Goal: Feedback & Contribution: Contribute content

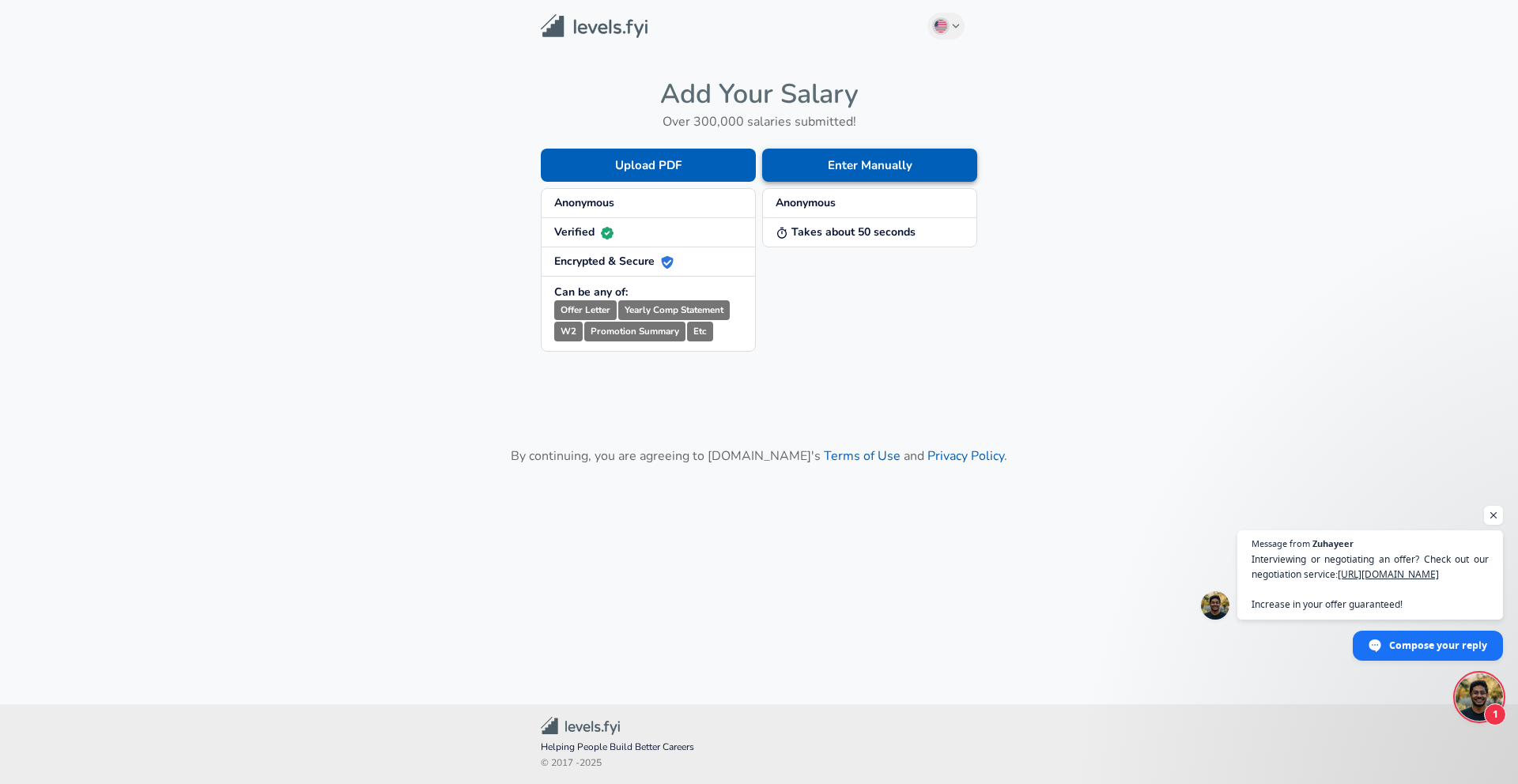
click at [838, 163] on button "Enter Manually" at bounding box center [870, 165] width 215 height 33
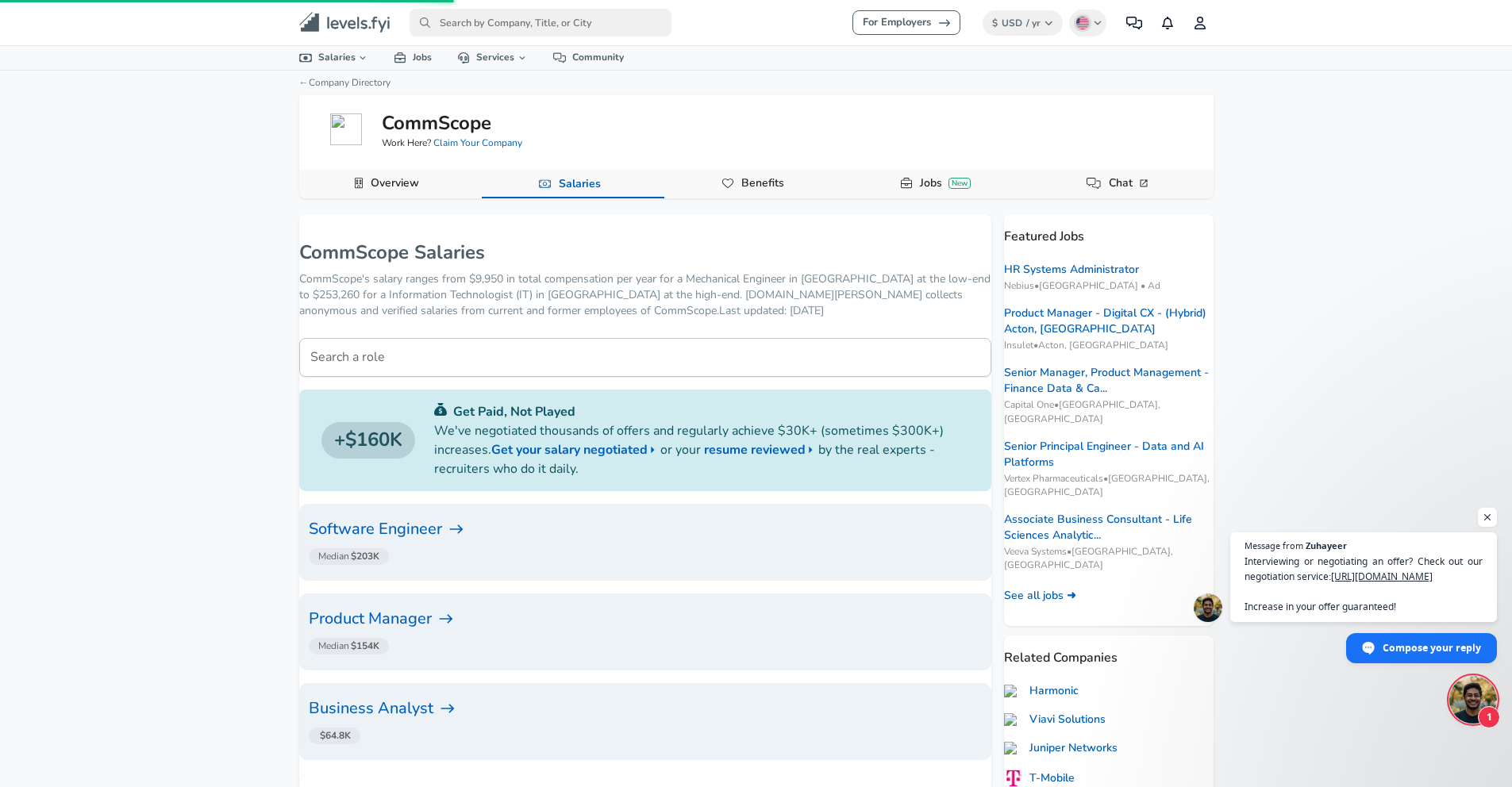
scroll to position [46, 0]
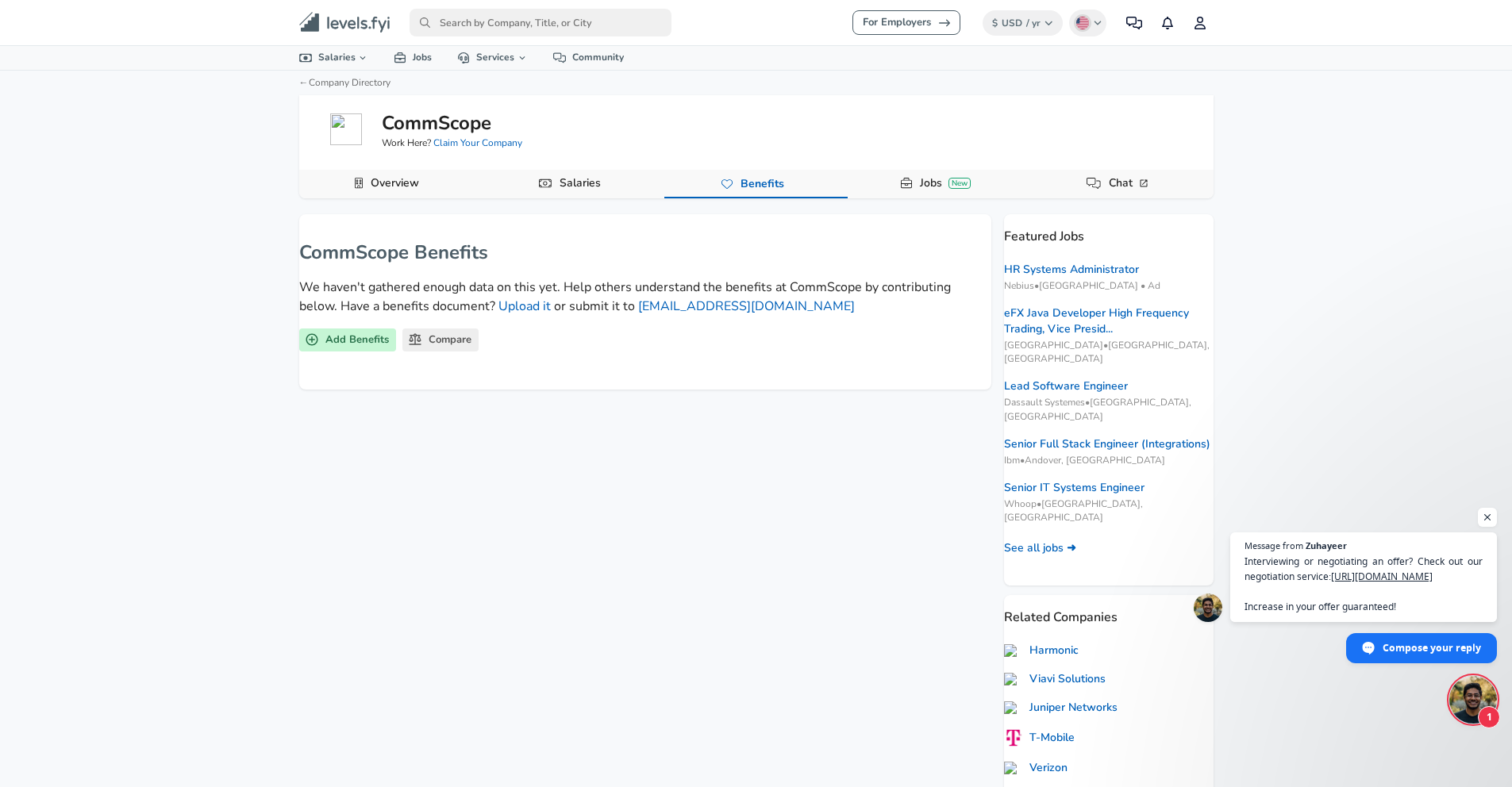
drag, startPoint x: 776, startPoint y: 208, endPoint x: 765, endPoint y: 208, distance: 11.0
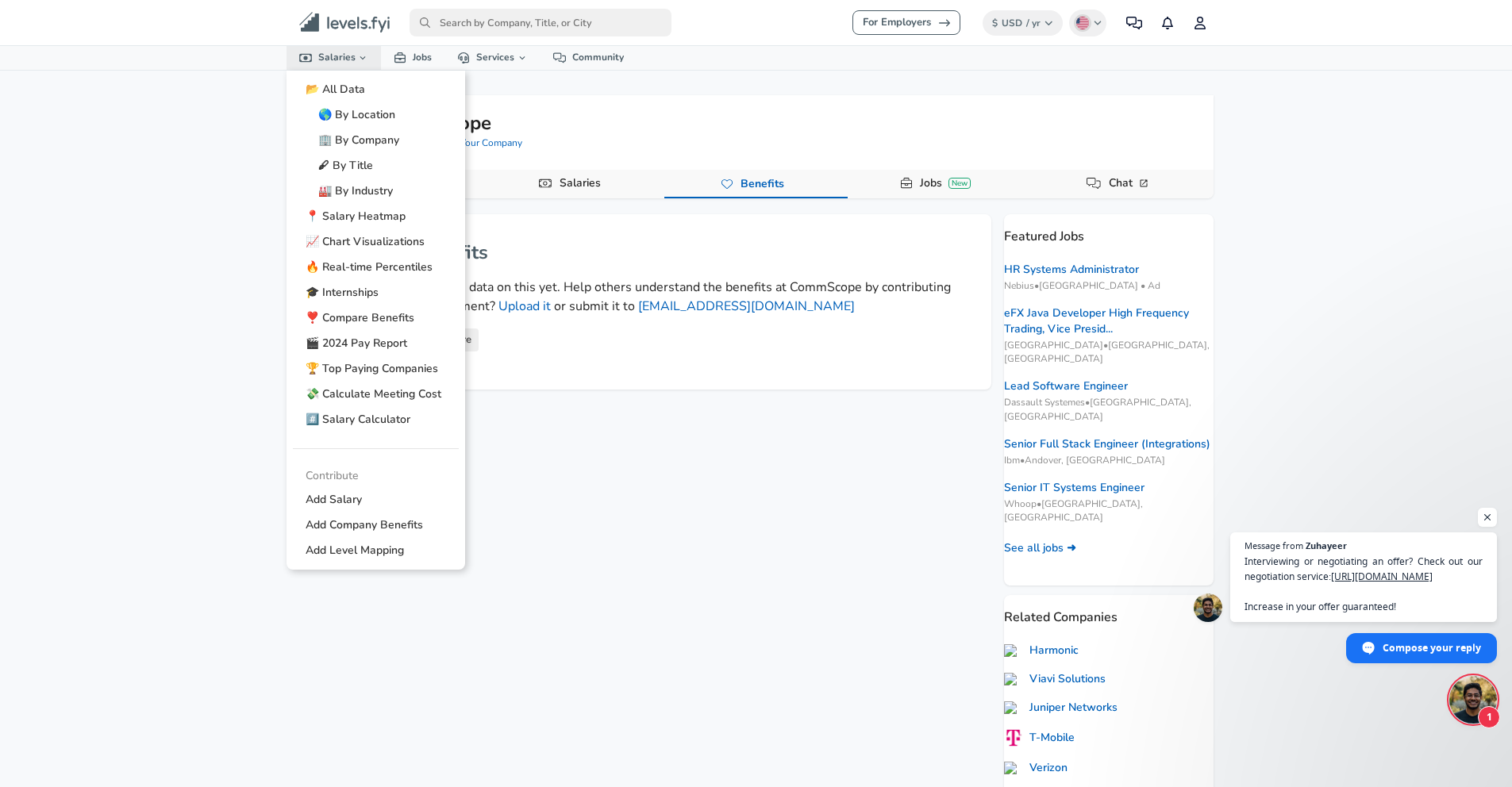
click at [351, 58] on link "Salaries" at bounding box center [333, 57] width 95 height 23
click at [363, 134] on link "🏢 By Company" at bounding box center [375, 141] width 165 height 26
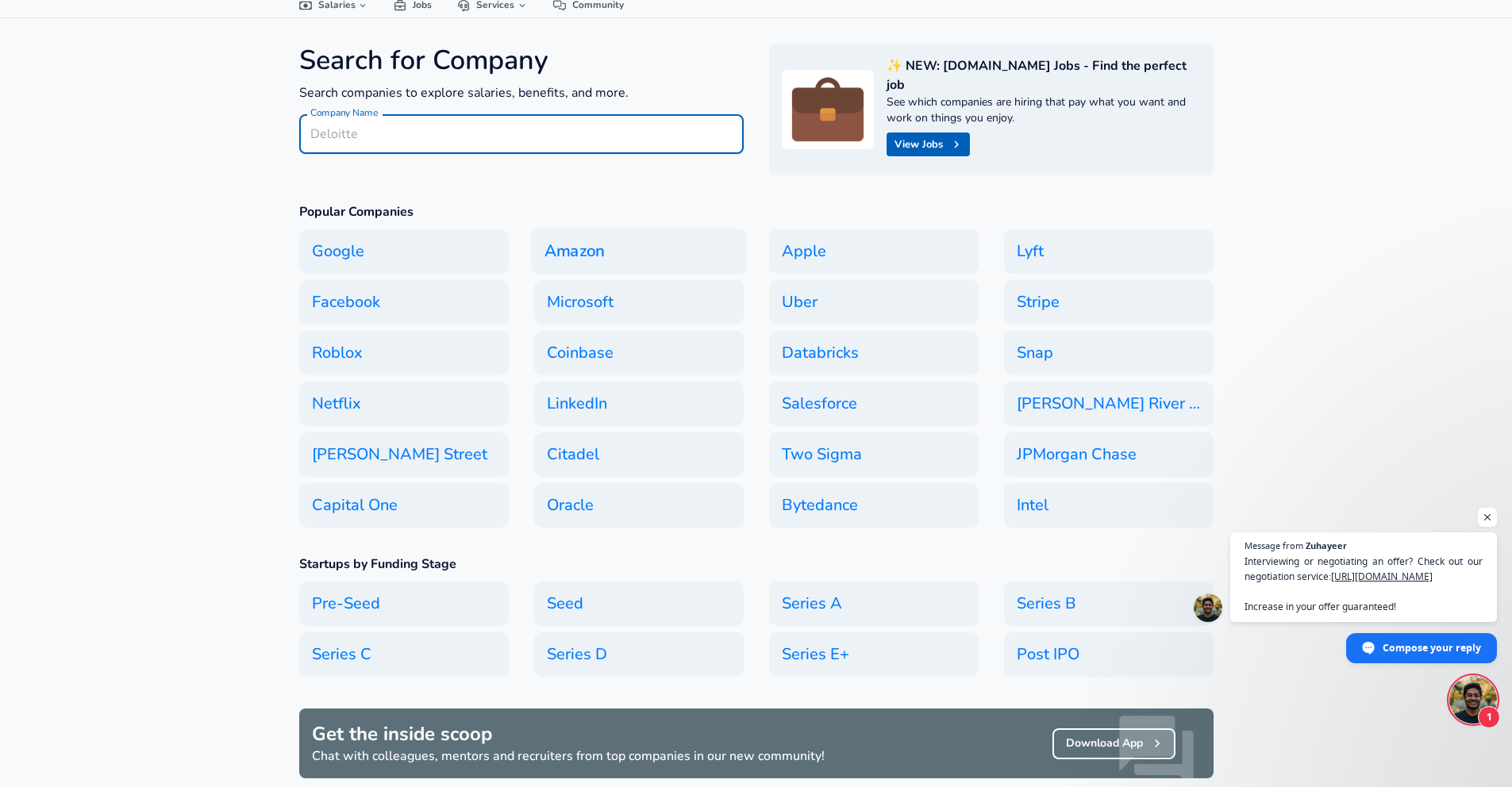
scroll to position [54, 0]
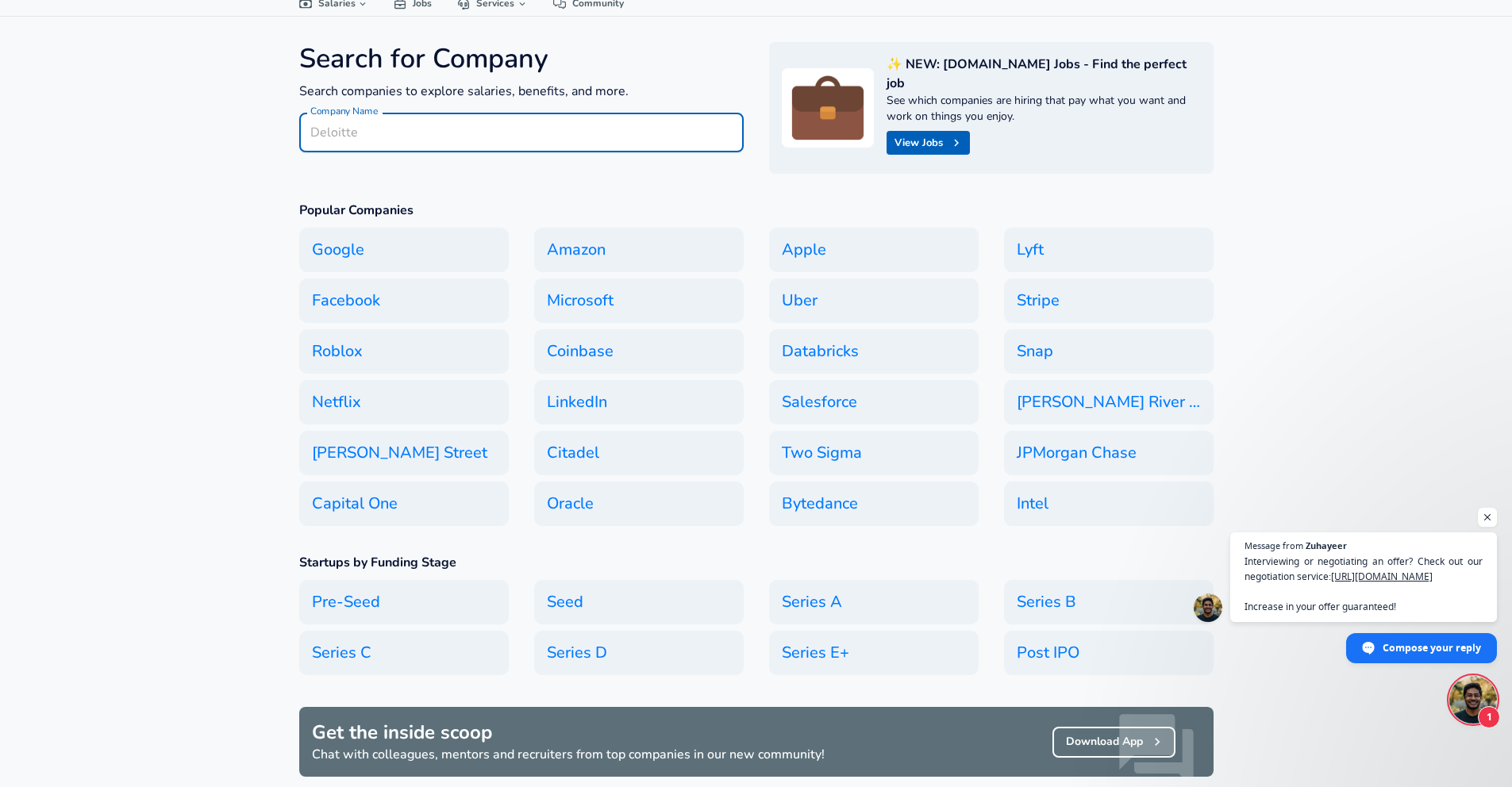
click at [463, 117] on input "Company Name" at bounding box center [521, 132] width 444 height 39
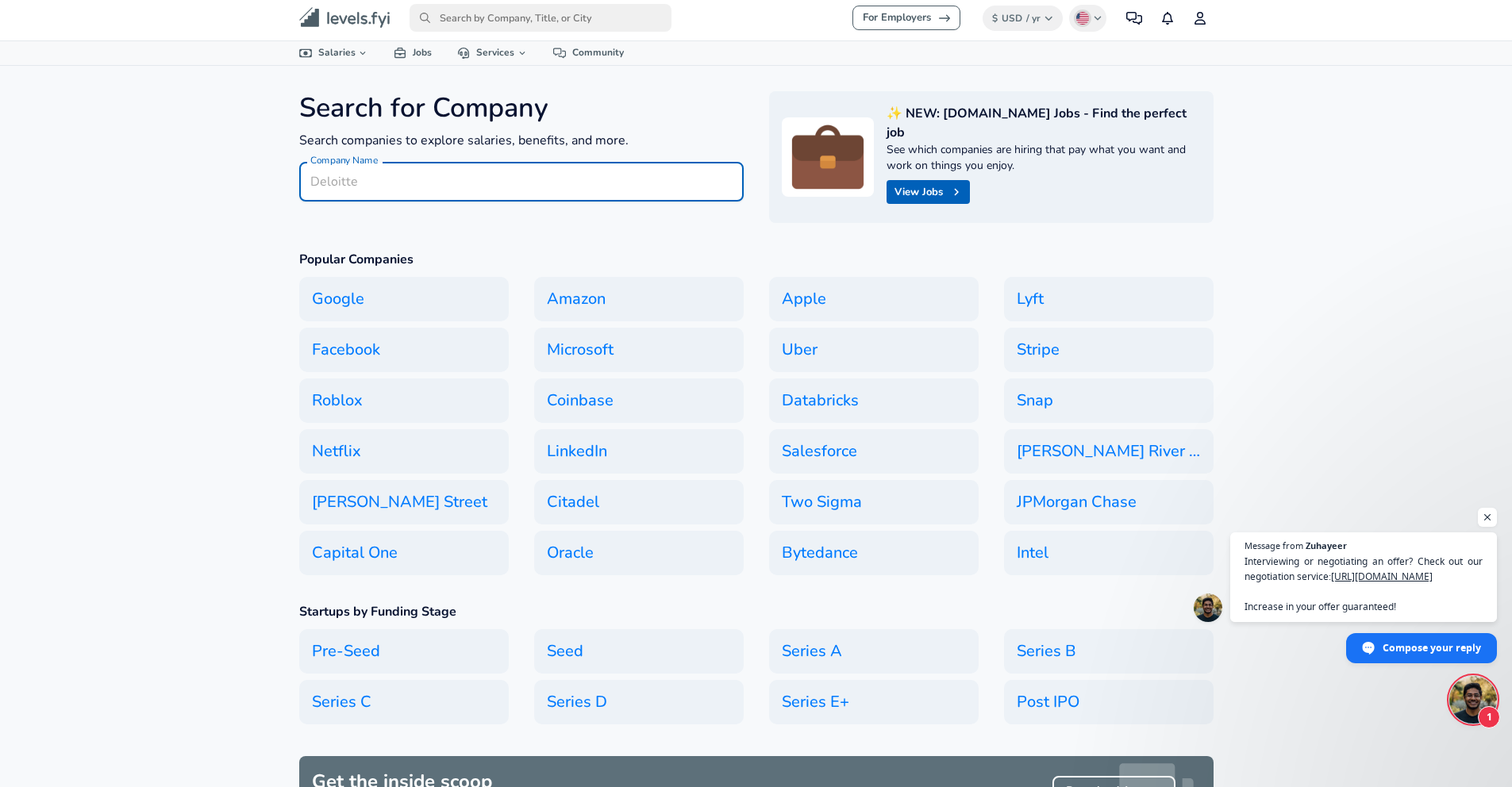
scroll to position [0, 0]
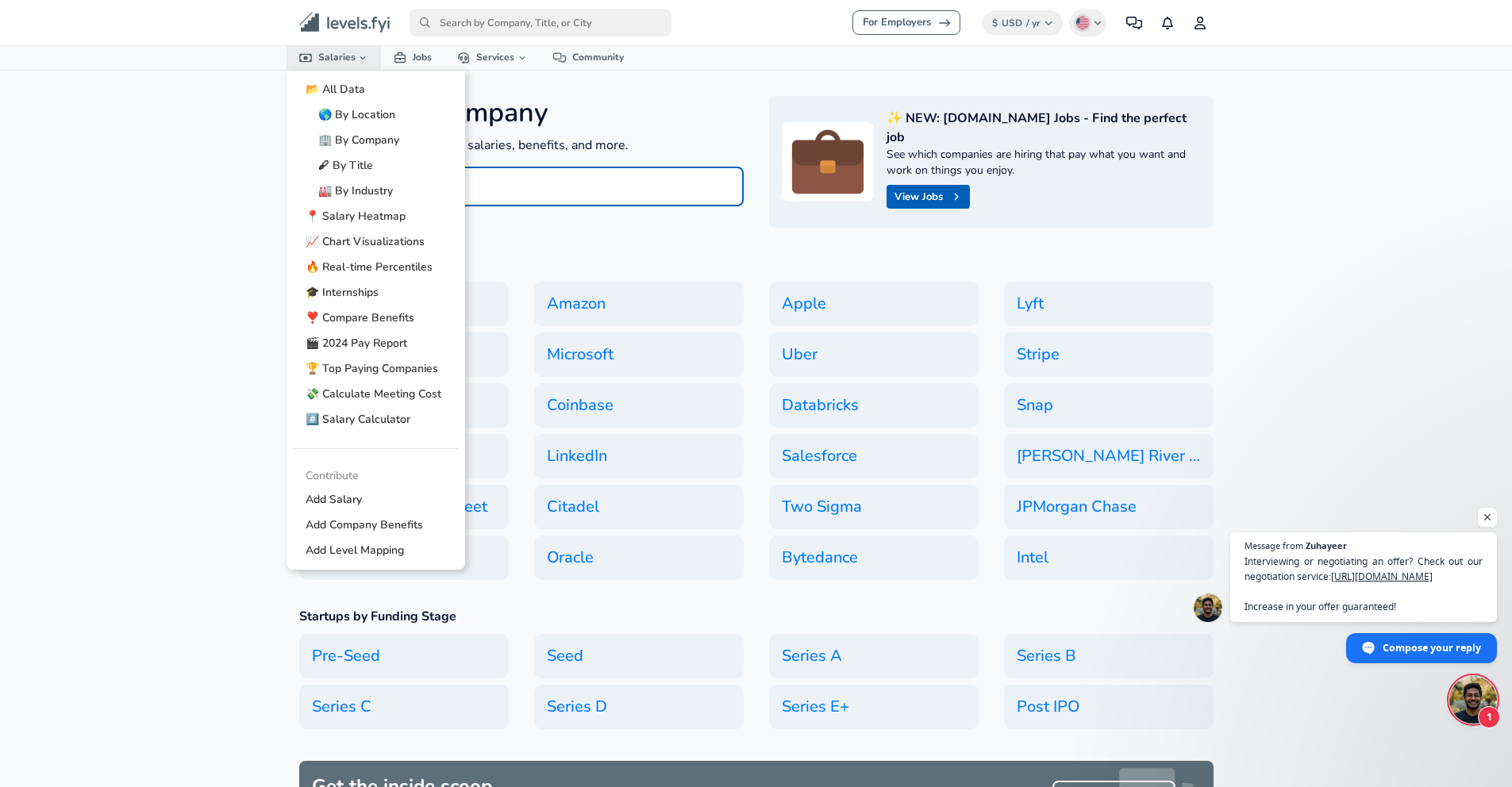
click at [342, 57] on link "Salaries" at bounding box center [333, 57] width 95 height 23
click at [357, 119] on link "🌎 By Location" at bounding box center [375, 115] width 165 height 26
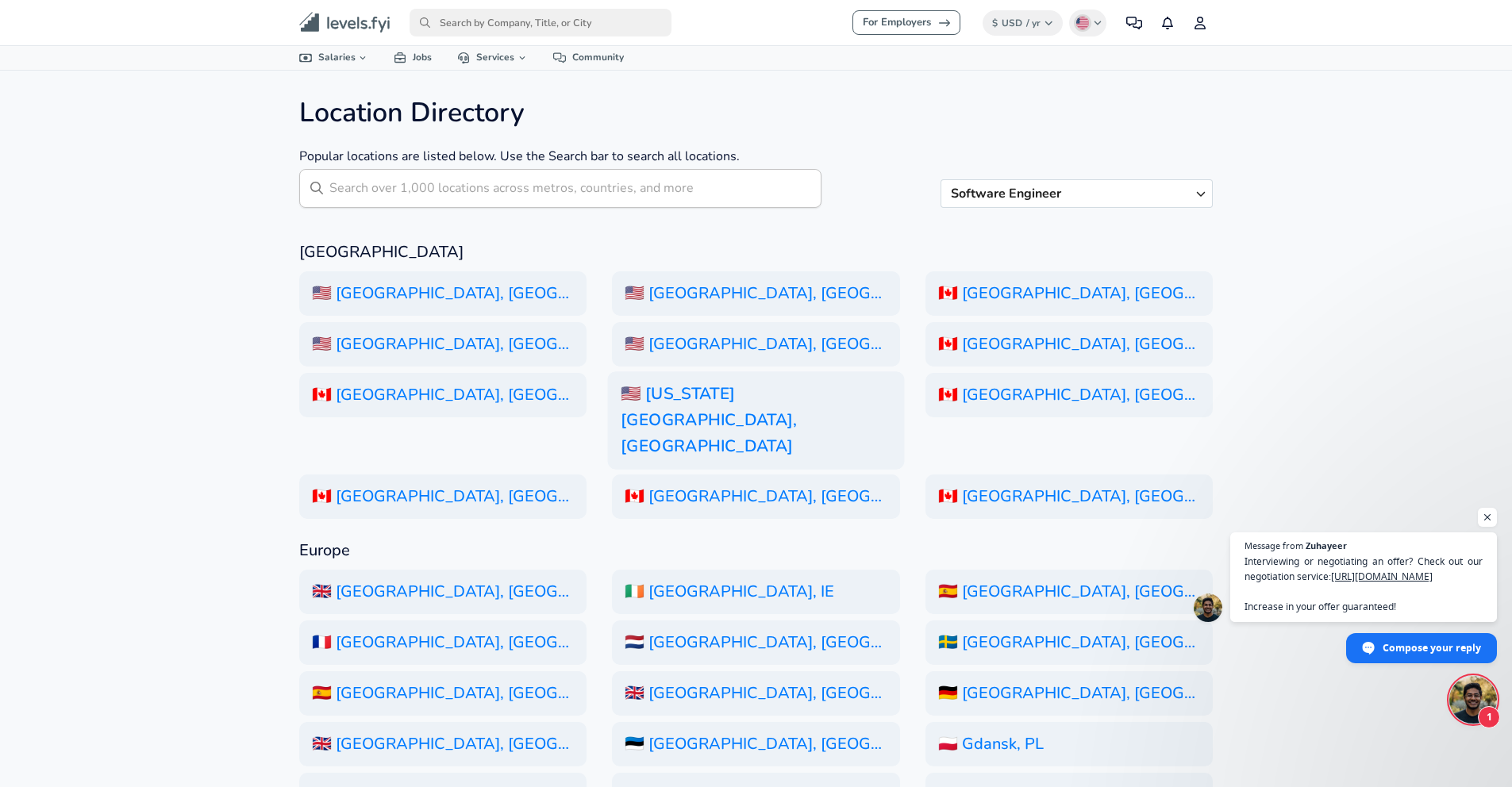
click at [753, 390] on h6 "🇺🇸 [US_STATE][GEOGRAPHIC_DATA], [GEOGRAPHIC_DATA]" at bounding box center [756, 420] width 297 height 99
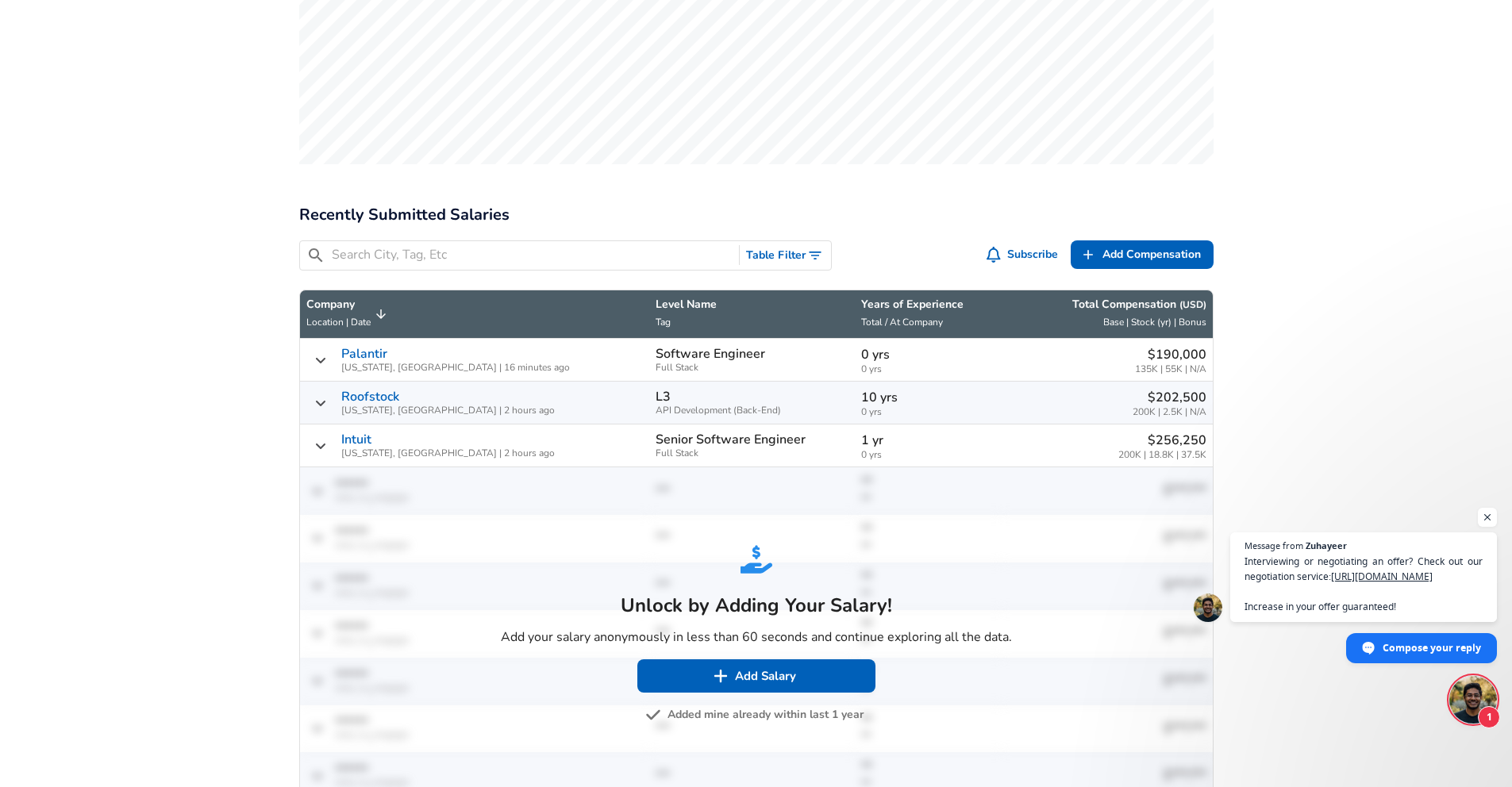
scroll to position [649, 0]
click at [768, 658] on button "Add Salary" at bounding box center [756, 675] width 238 height 33
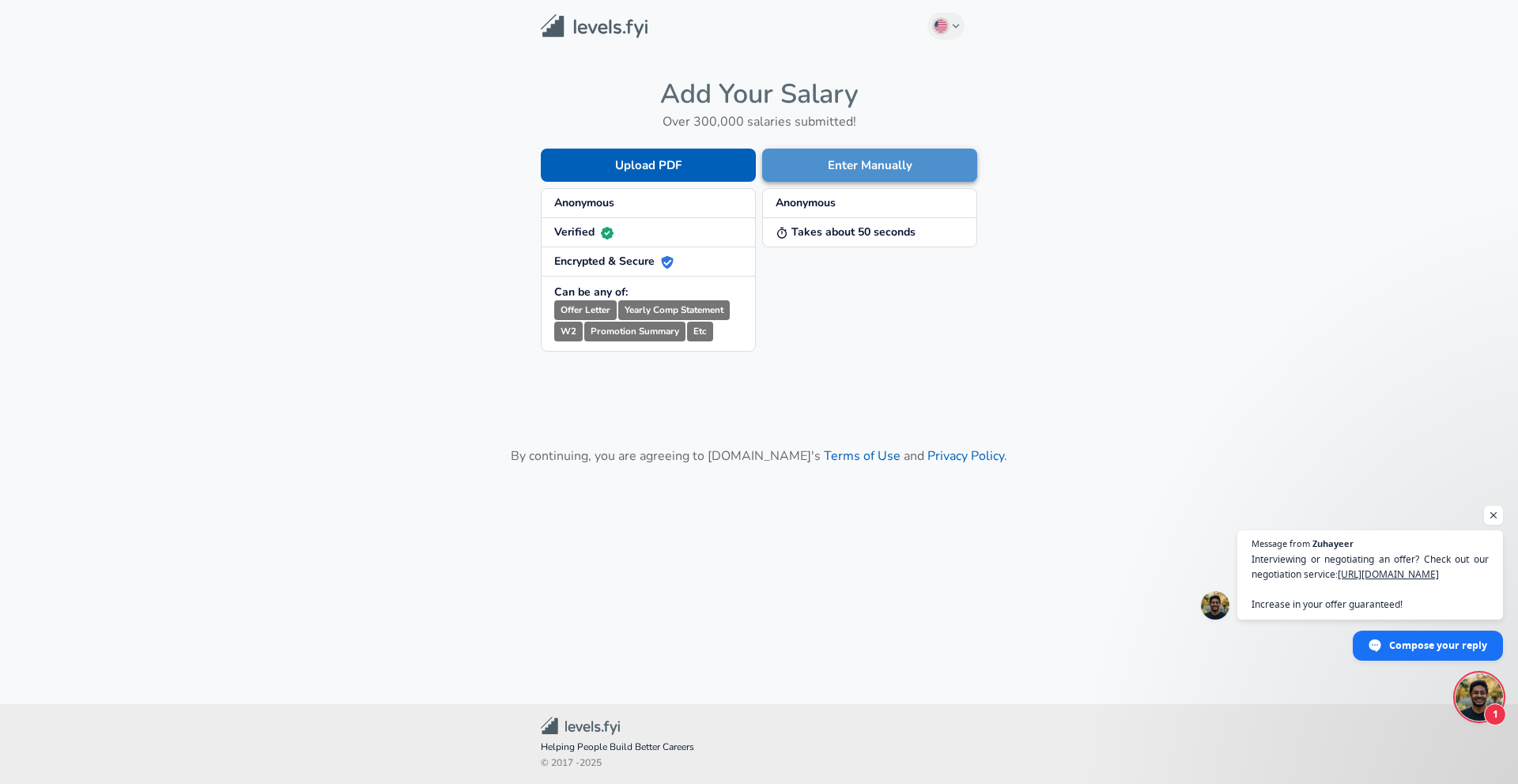
click at [869, 174] on button "Enter Manually" at bounding box center [870, 165] width 215 height 33
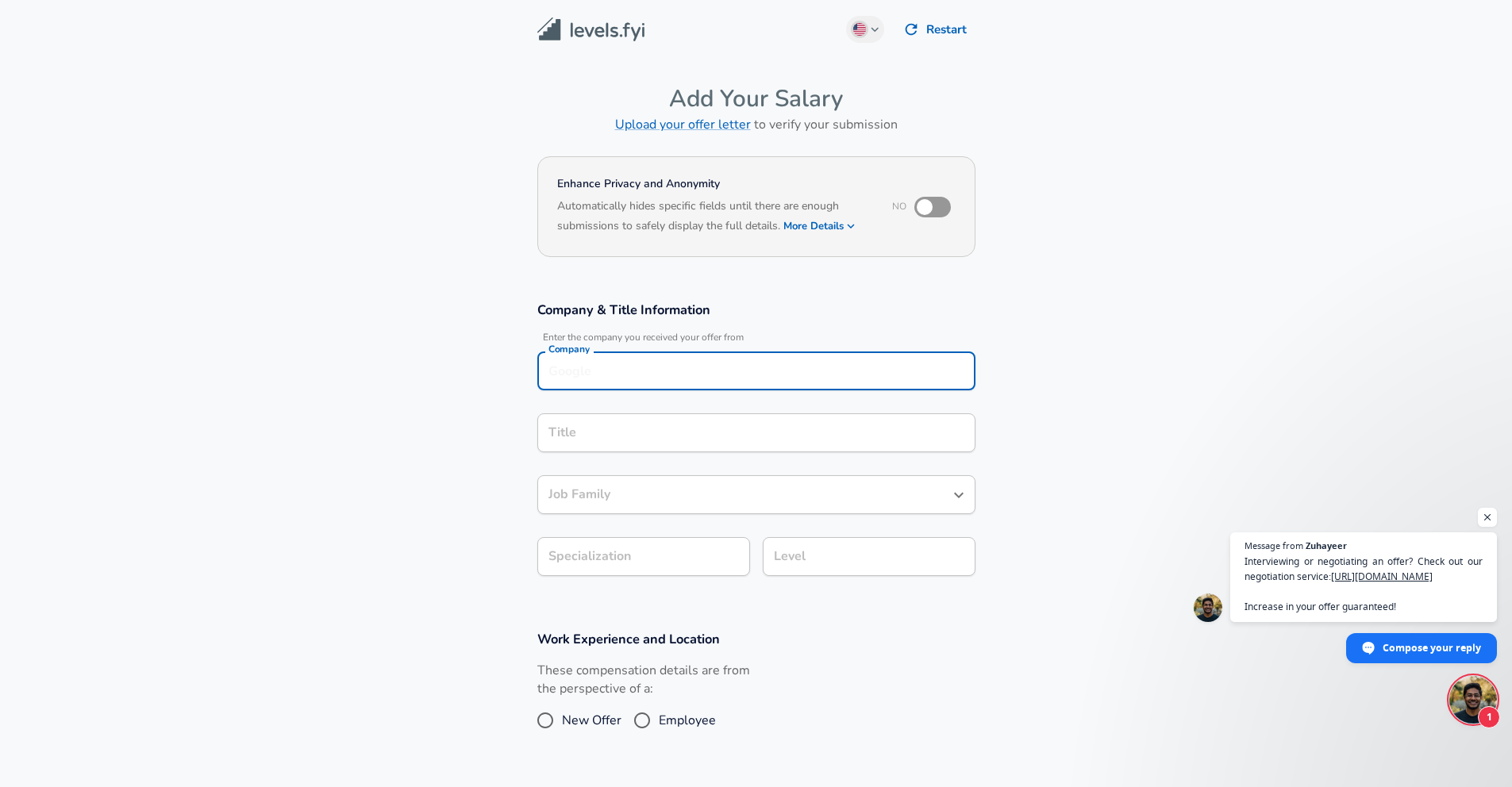
scroll to position [16, 0]
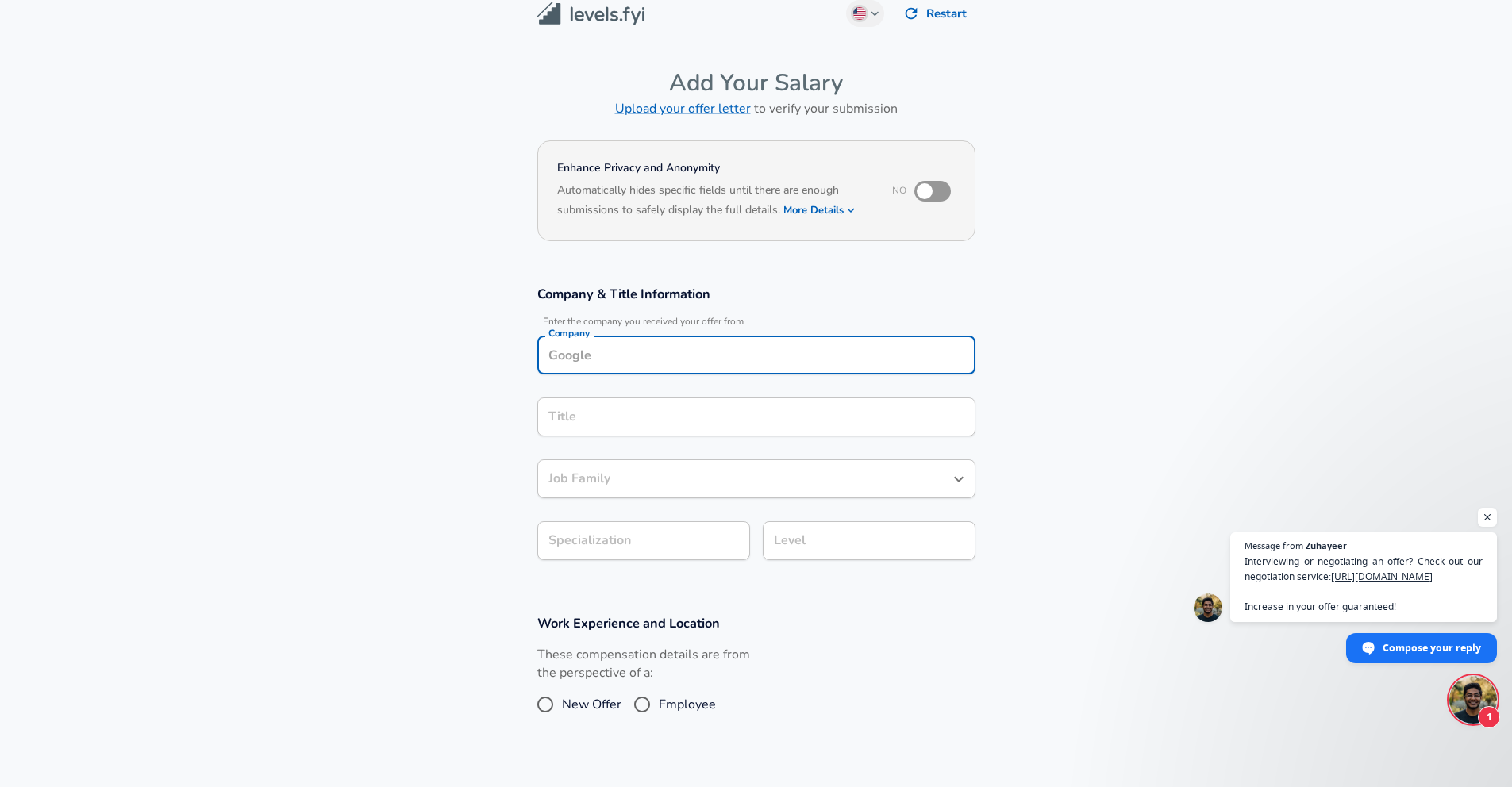
click at [726, 369] on div "Company" at bounding box center [756, 355] width 438 height 39
click at [711, 394] on li "Verily" at bounding box center [756, 394] width 438 height 24
type input "Verily"
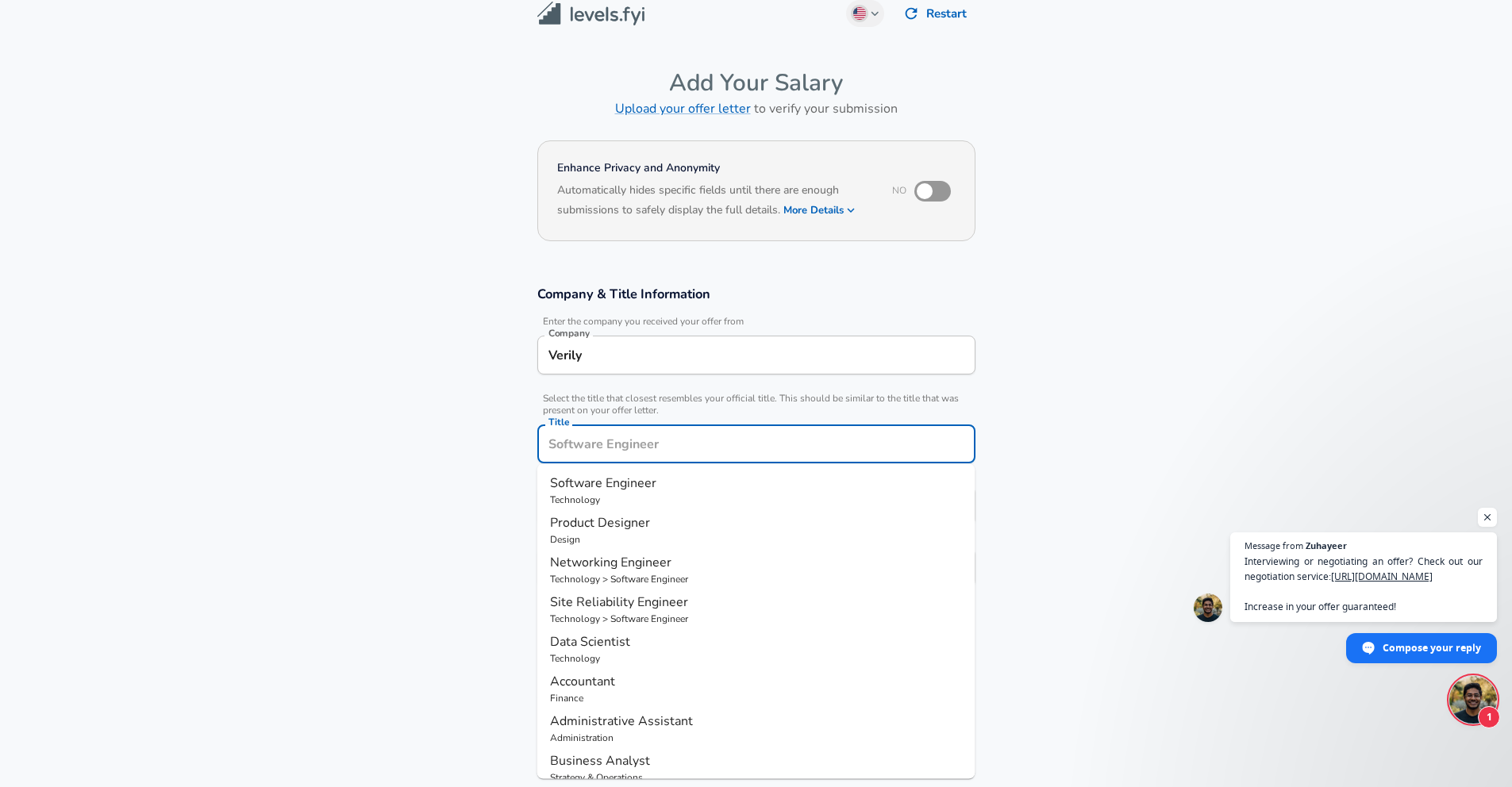
click at [694, 432] on input "Title" at bounding box center [756, 444] width 423 height 25
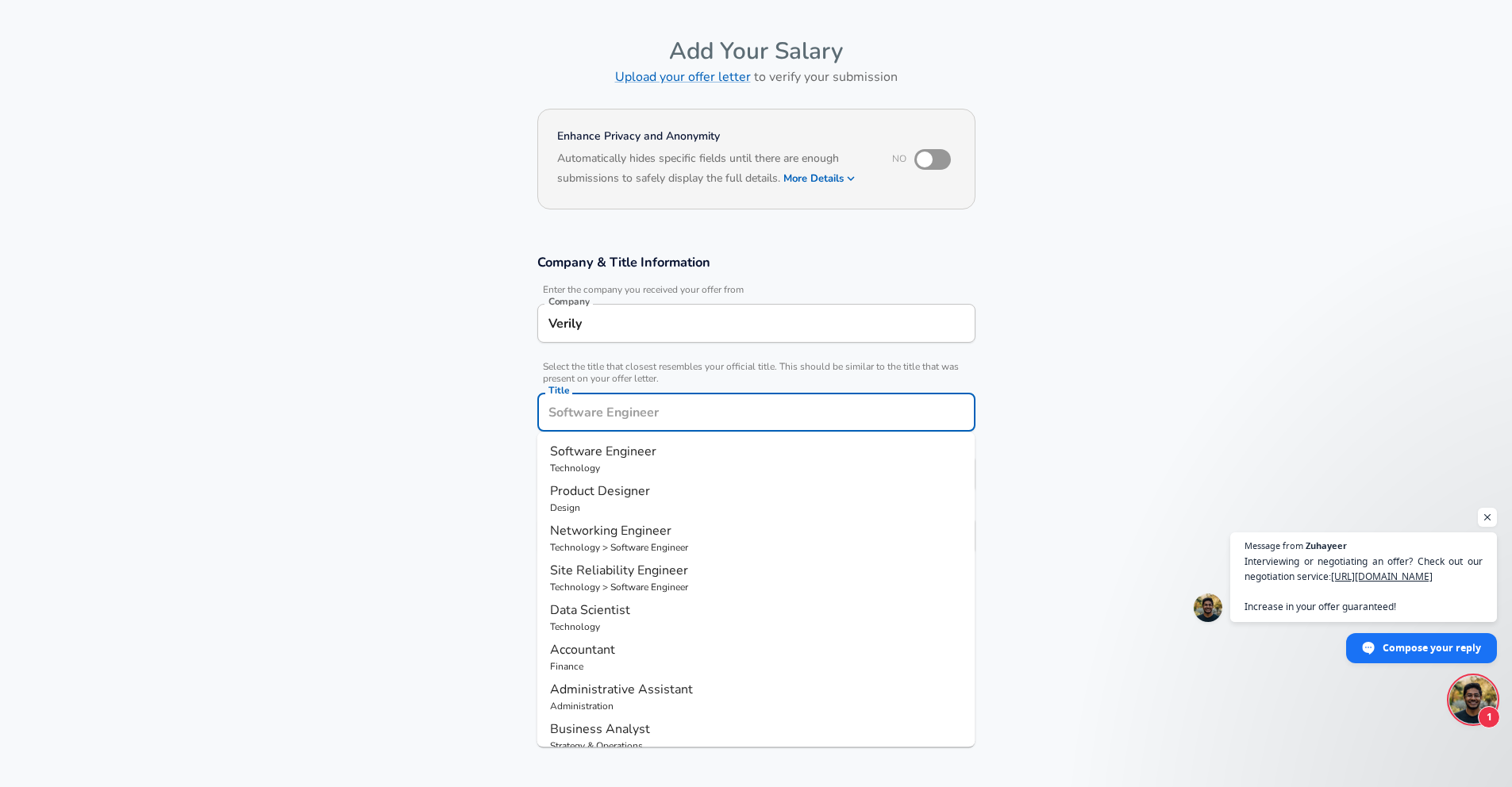
click at [675, 467] on p "Technology" at bounding box center [756, 468] width 412 height 15
type input "Software Engineer"
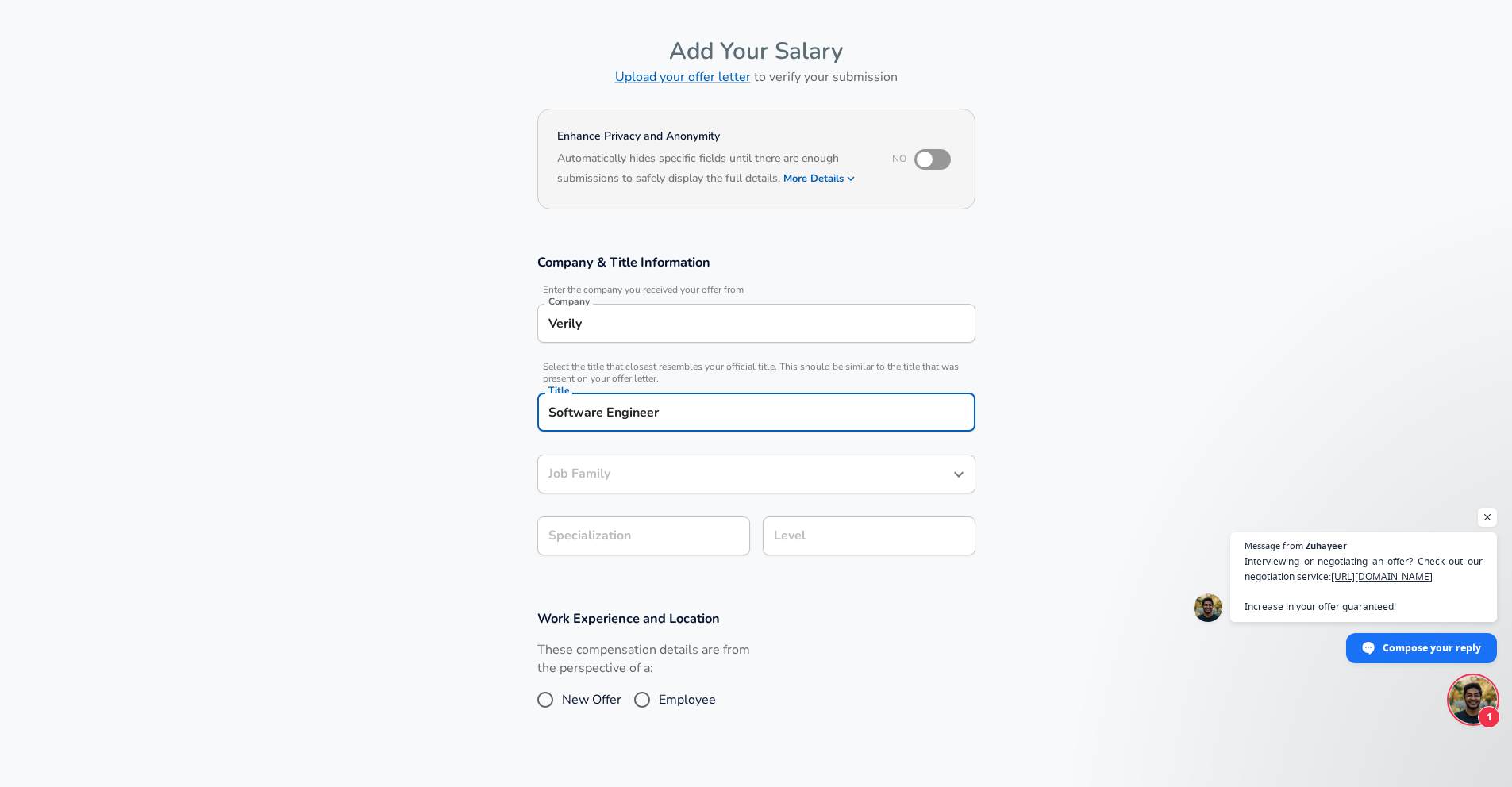
type input "Software Engineer"
click at [659, 477] on input "Software Engineer" at bounding box center [744, 474] width 400 height 25
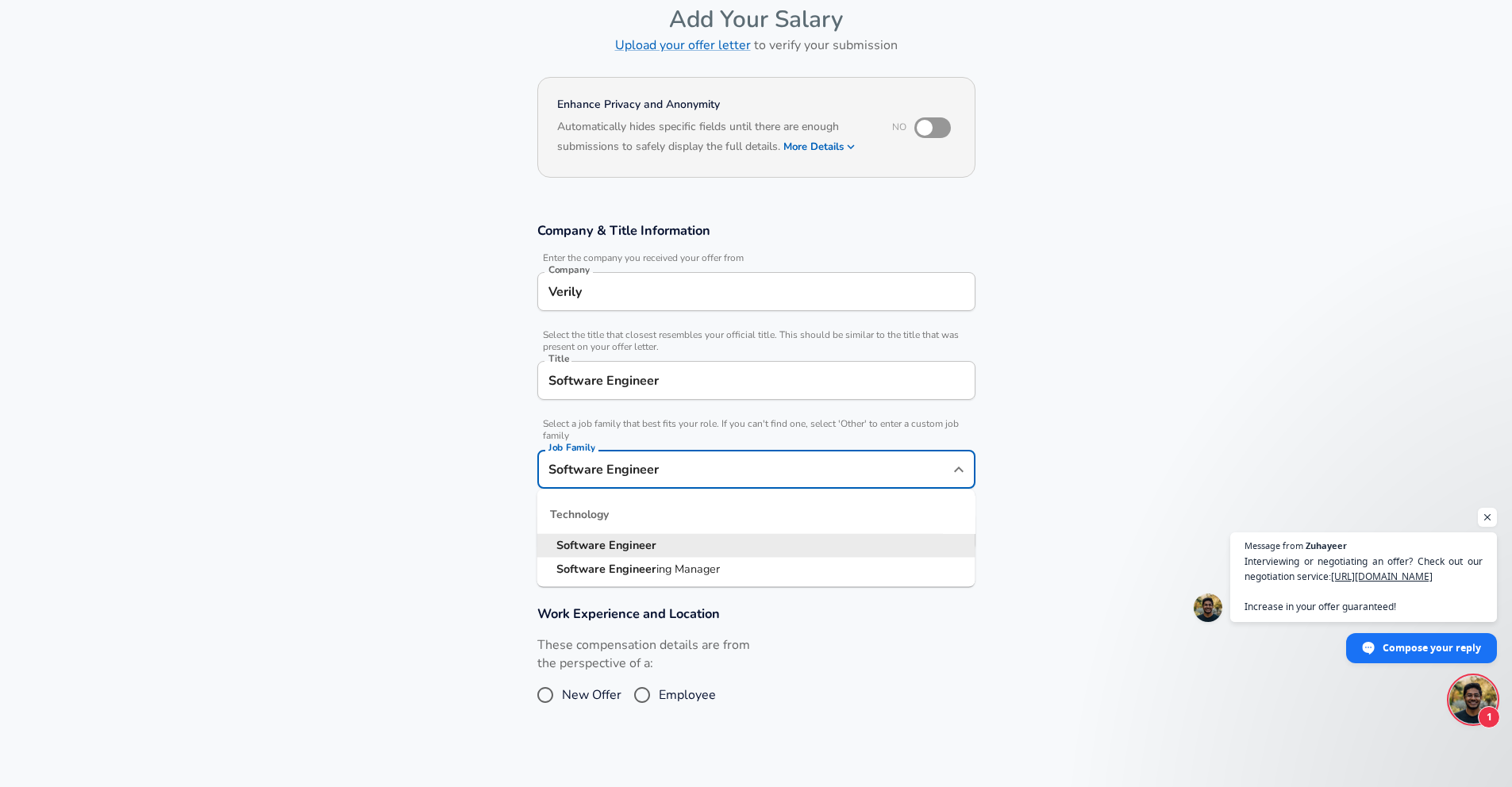
click at [730, 544] on li "Software Engineer" at bounding box center [756, 546] width 438 height 24
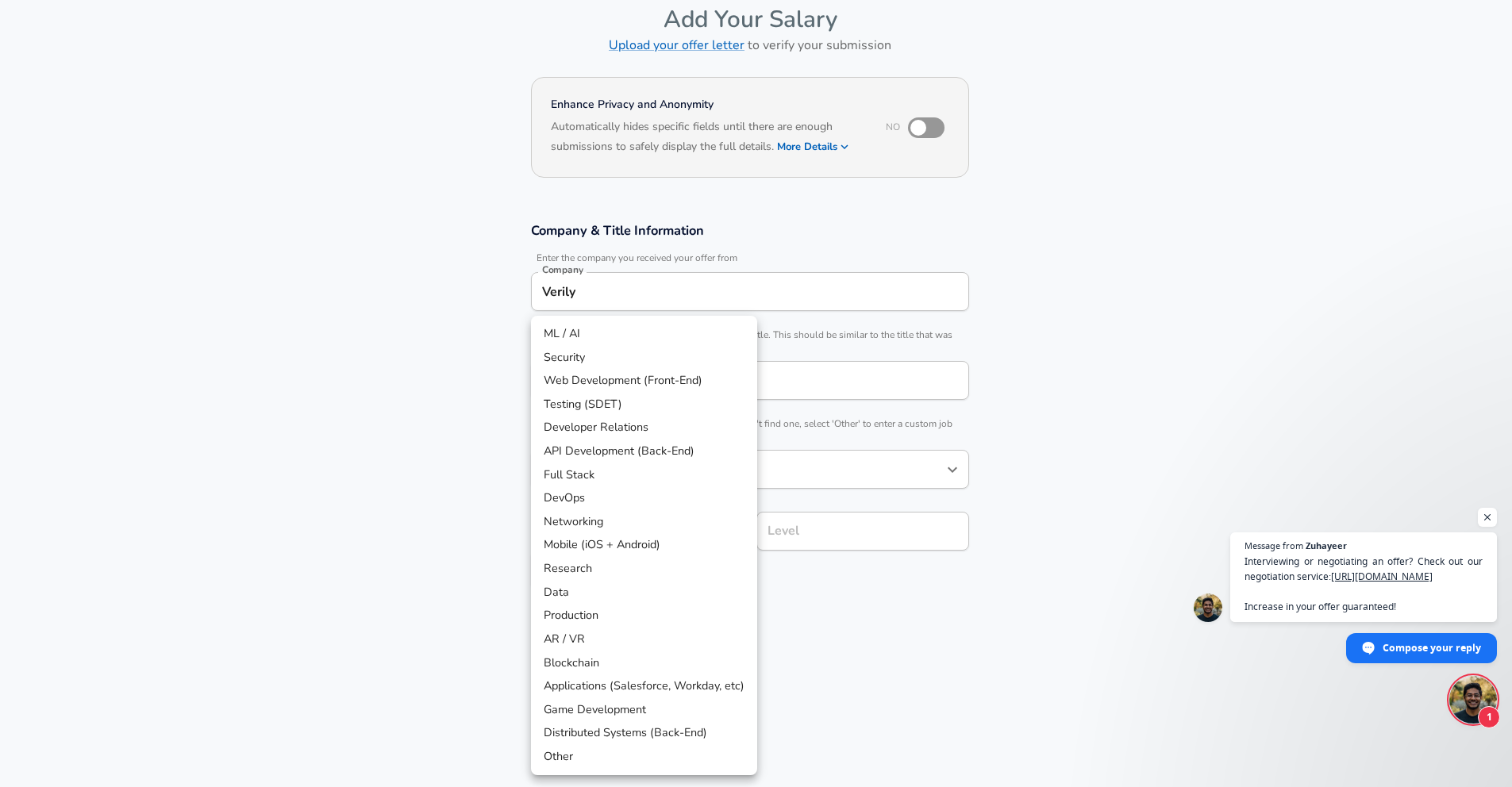
scroll to position [127, 0]
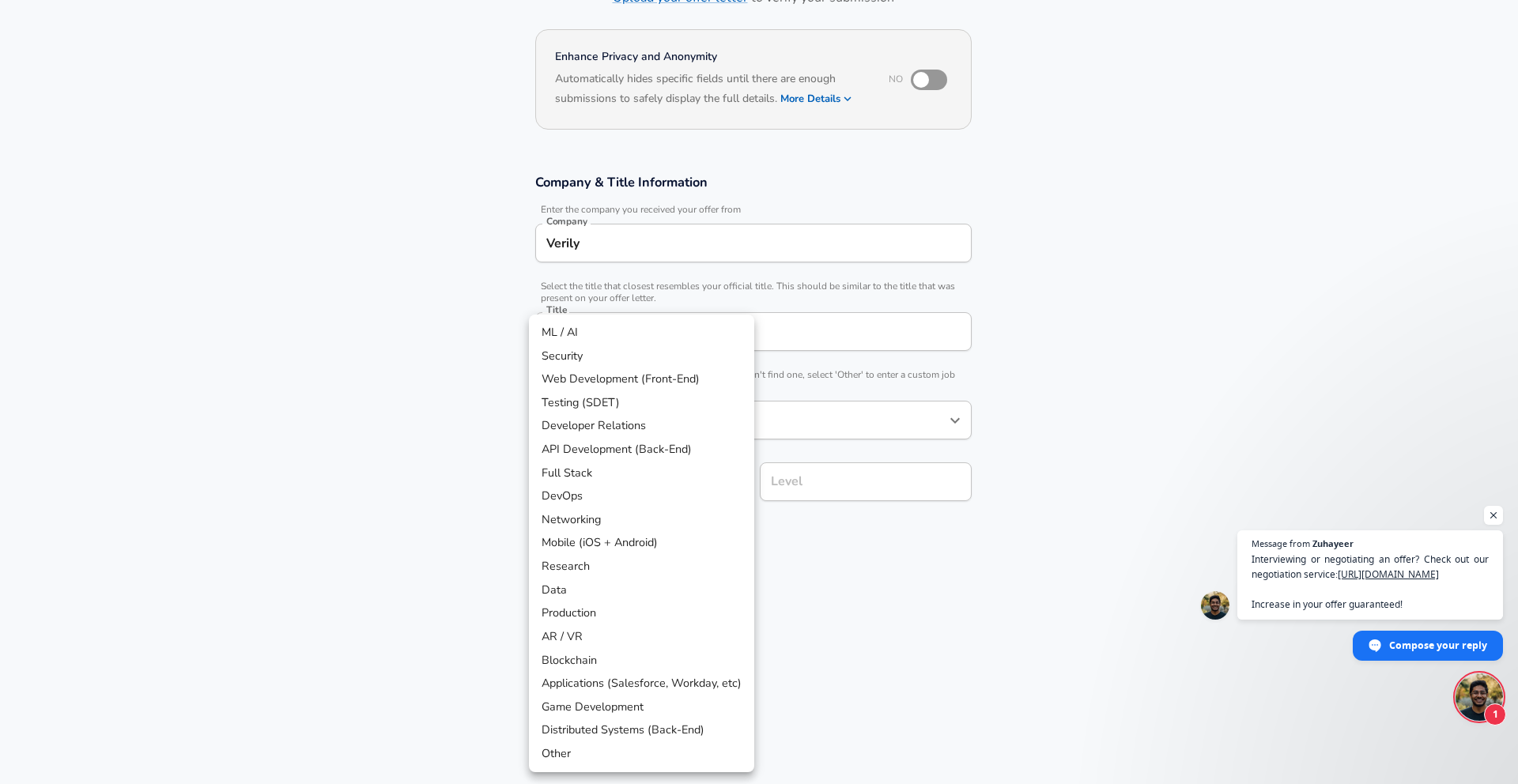
click at [656, 541] on body "English ([GEOGRAPHIC_DATA]) Change Restart Add Your Salary Upload your offer le…" at bounding box center [759, 266] width 1518 height 784
click at [674, 455] on li "API Development (Back-End)" at bounding box center [642, 450] width 226 height 24
type input "API Development (Back-End)"
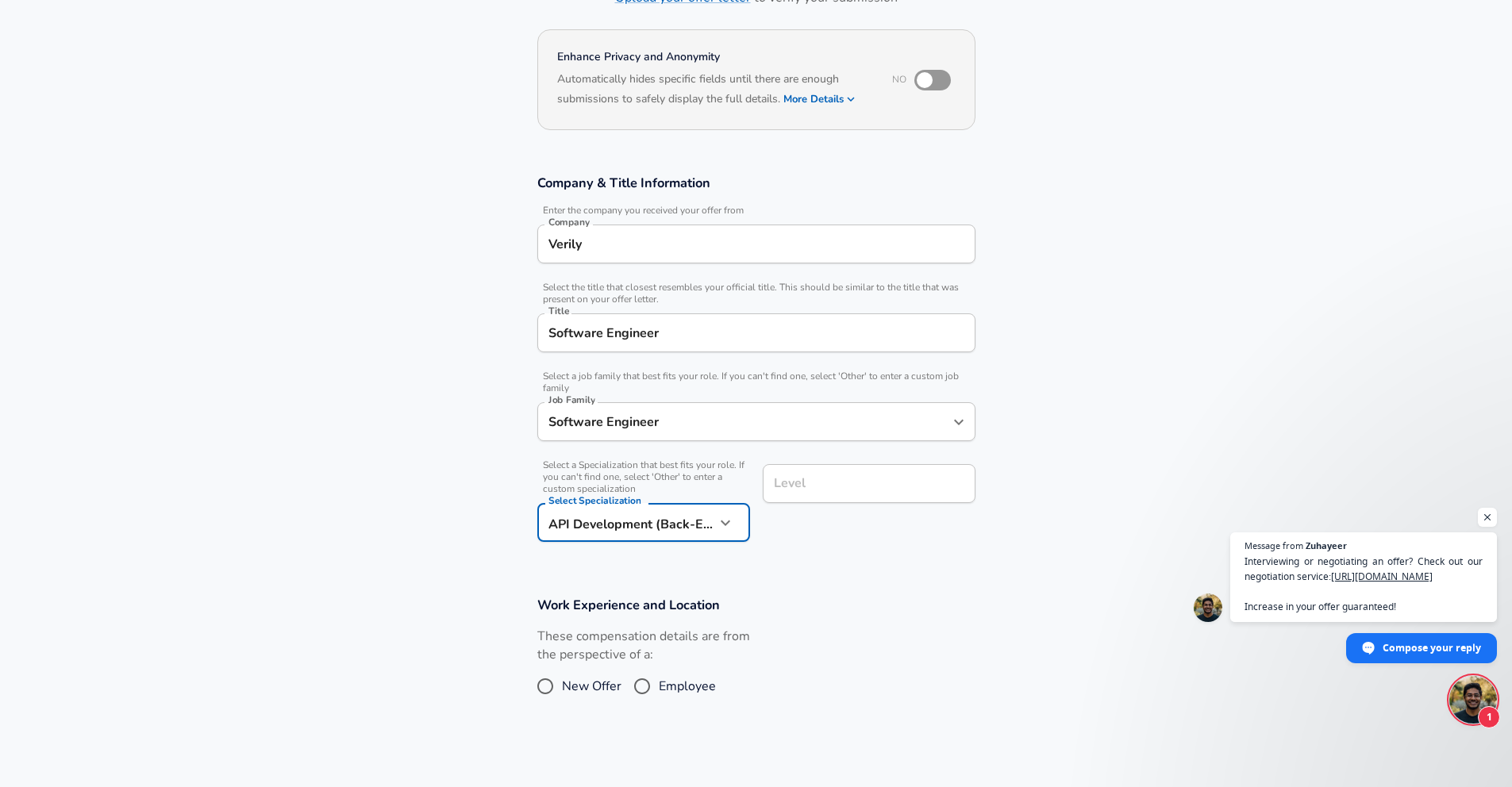
click at [819, 489] on input "Level" at bounding box center [868, 484] width 198 height 25
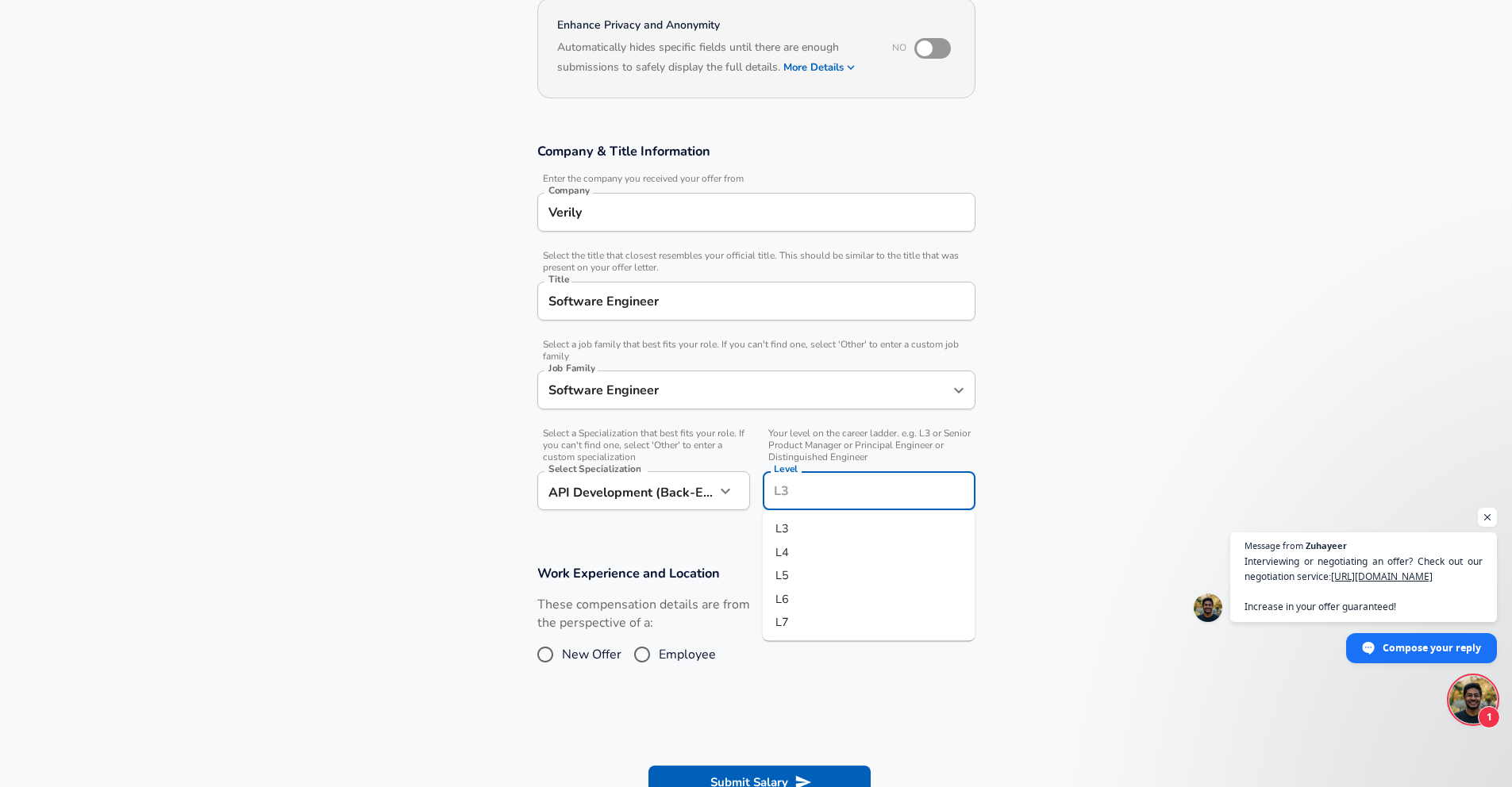
click at [819, 529] on li "L3" at bounding box center [869, 530] width 213 height 24
type input "L3"
click at [636, 657] on input "Employee" at bounding box center [641, 655] width 33 height 26
radio input "true"
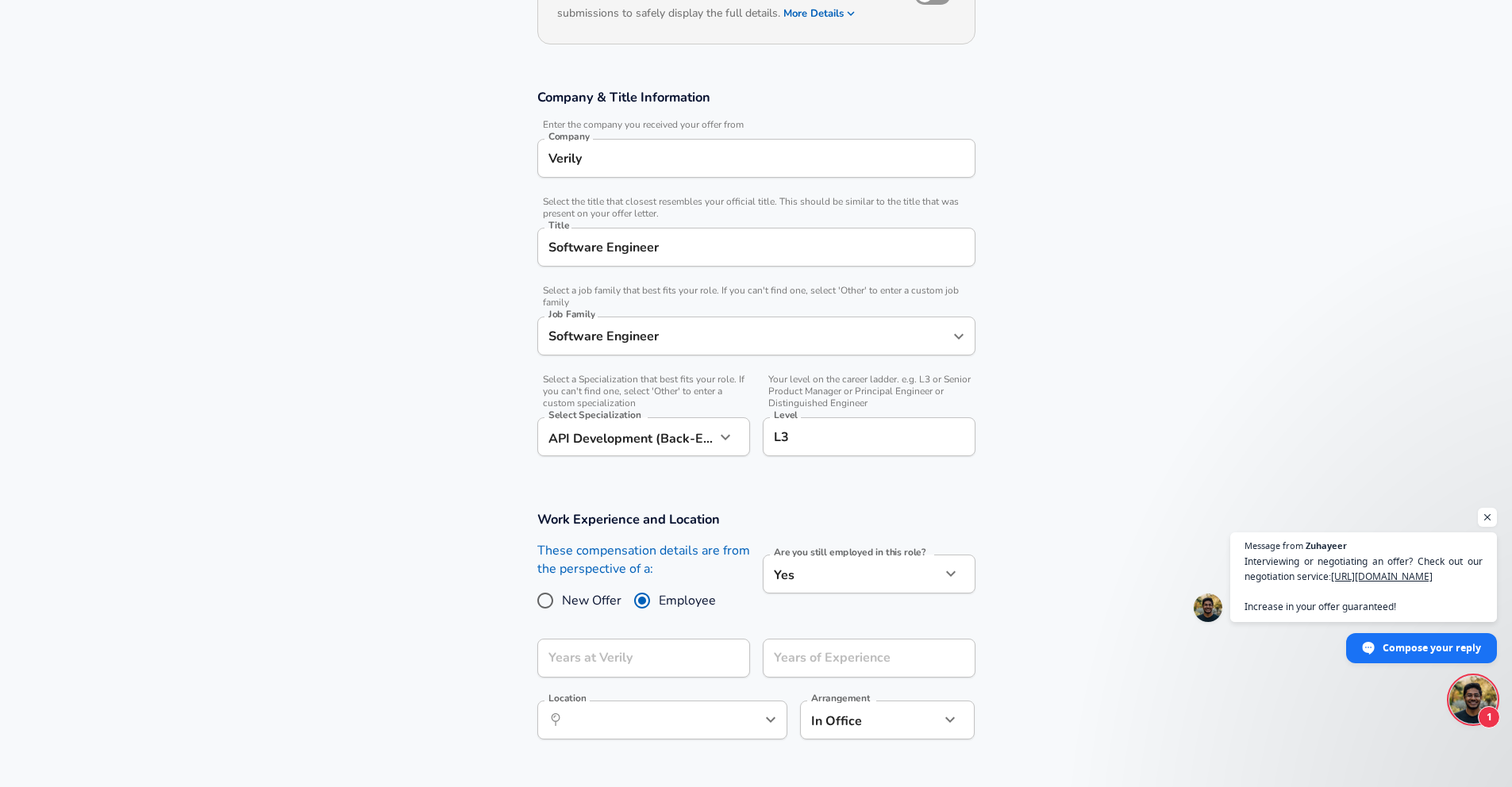
scroll to position [242, 0]
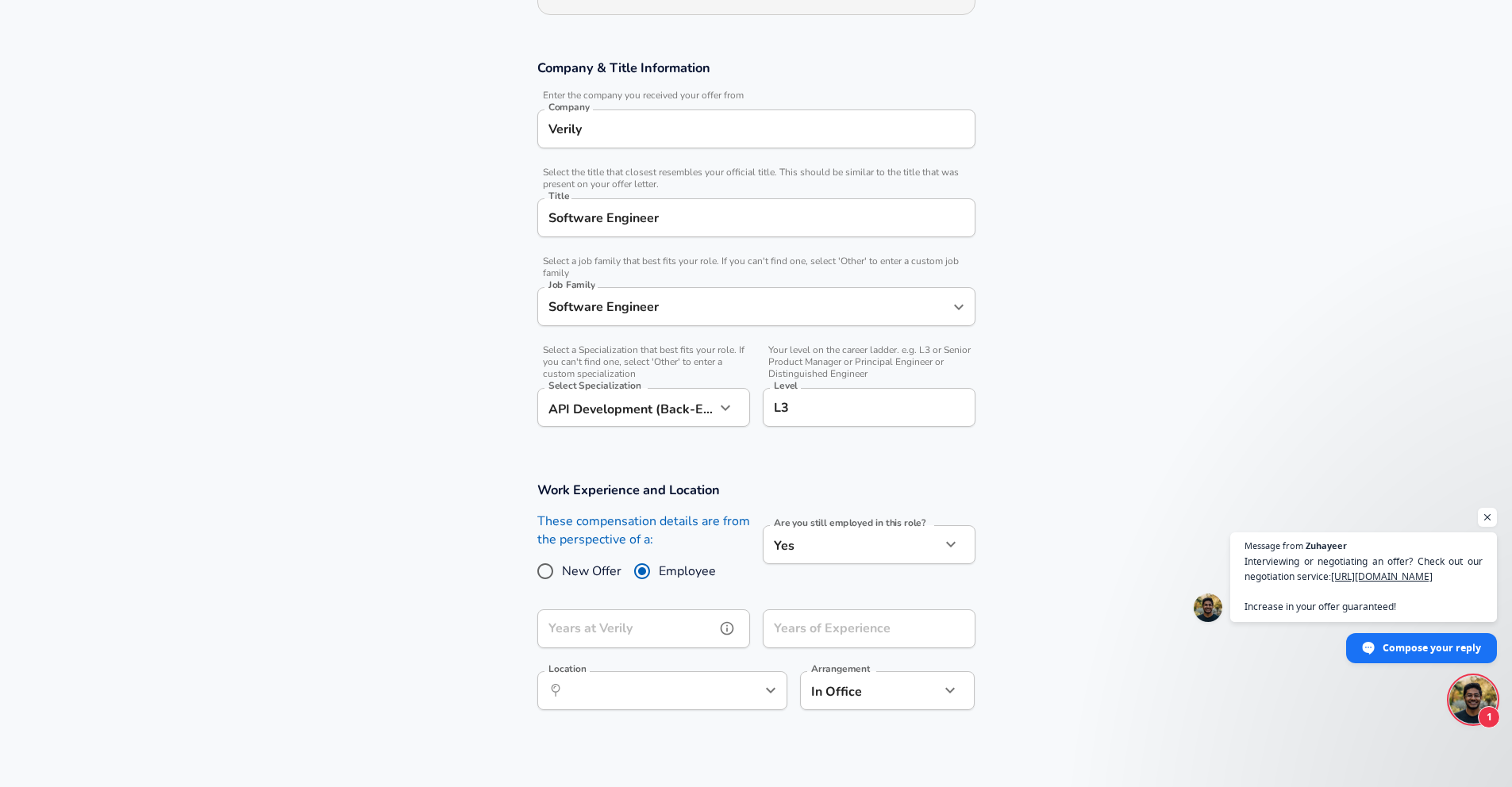
click at [625, 625] on div "Years at Verily Years at Verily" at bounding box center [644, 631] width 213 height 43
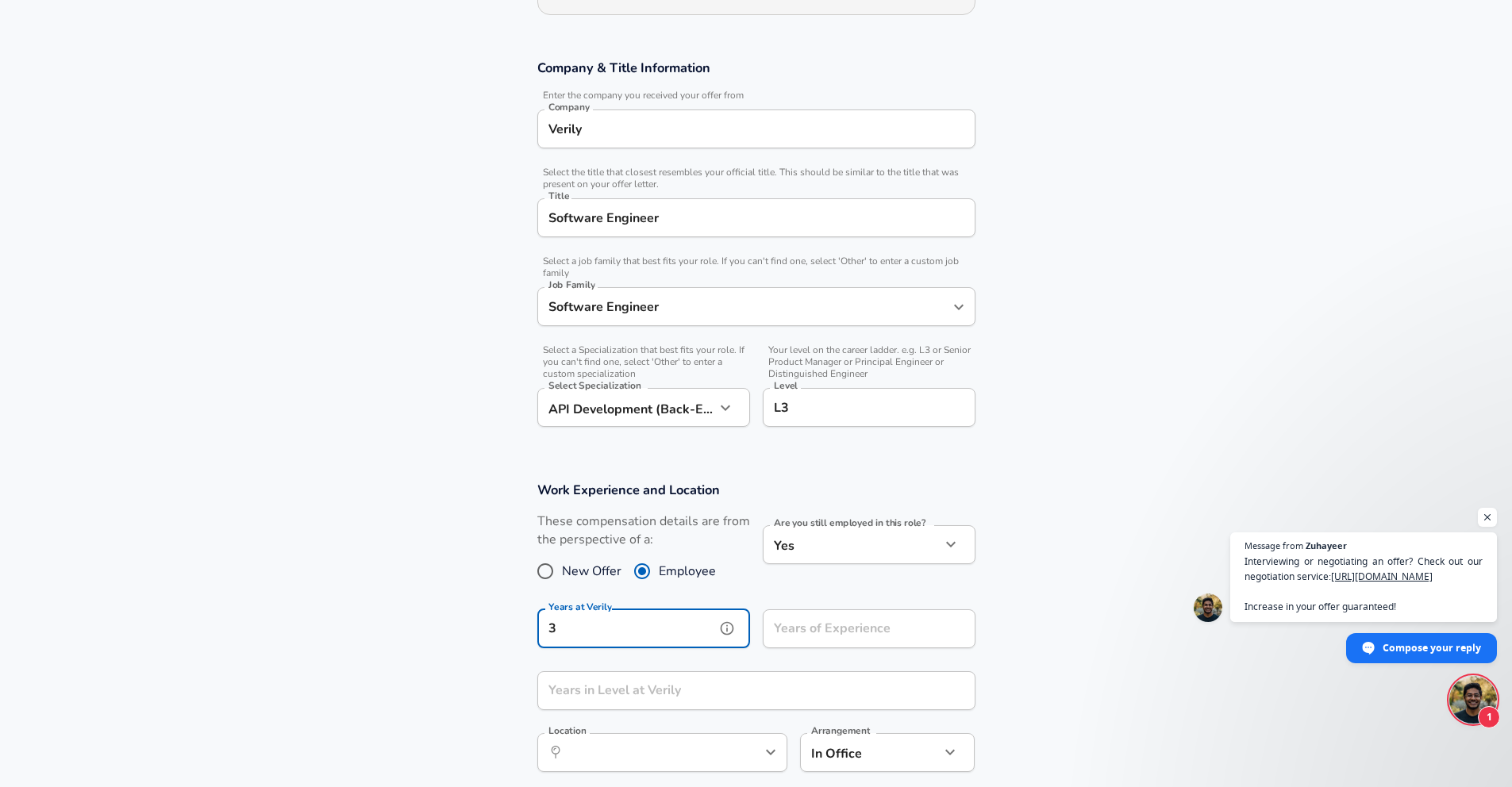
type input "3"
click at [896, 636] on input "Years of Experience" at bounding box center [851, 628] width 177 height 39
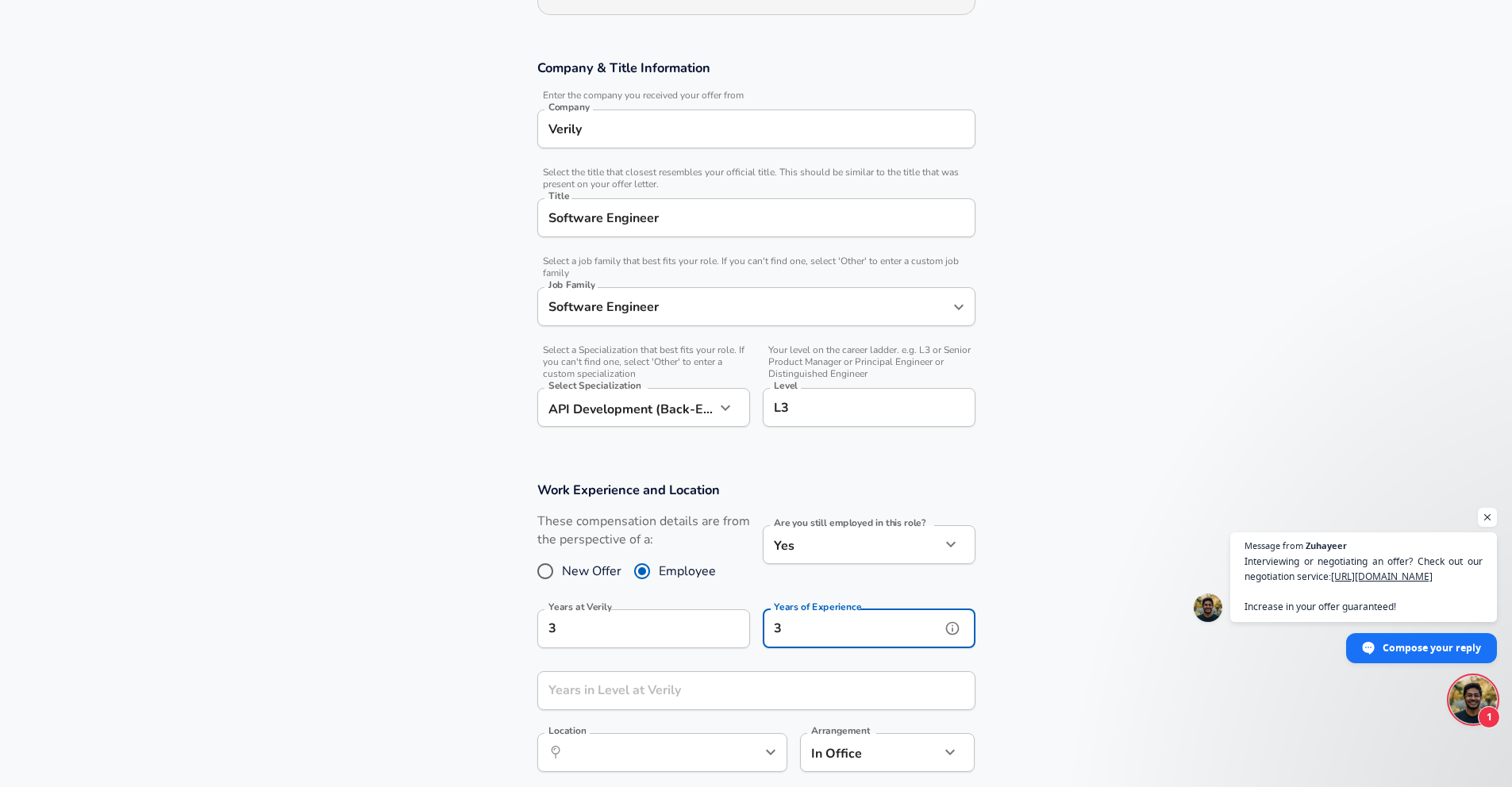
type input "3"
click at [711, 694] on input "Years in Level at Verily" at bounding box center [739, 690] width 403 height 39
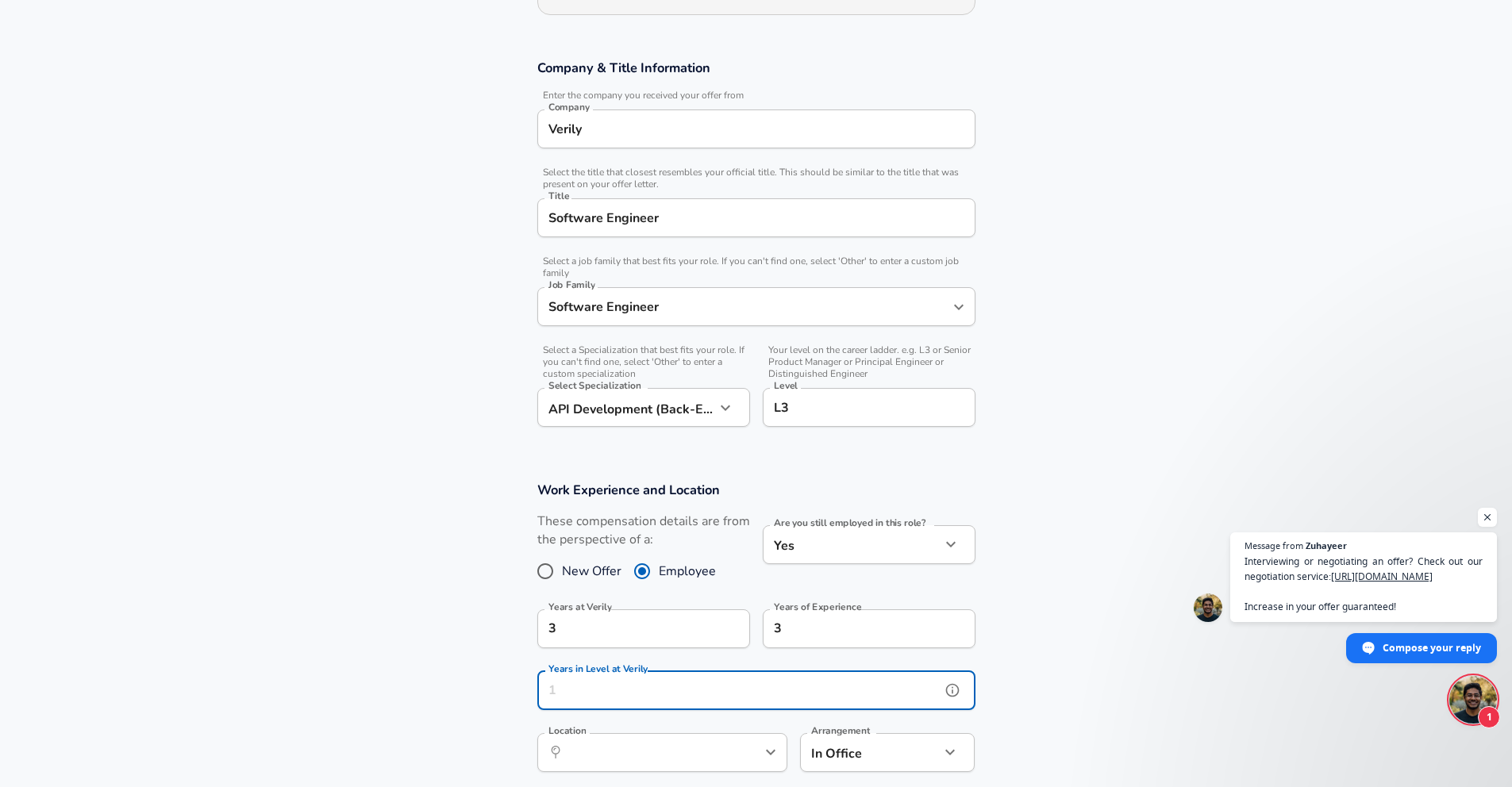
click at [659, 693] on input "Years in Level at Verily" at bounding box center [739, 690] width 403 height 39
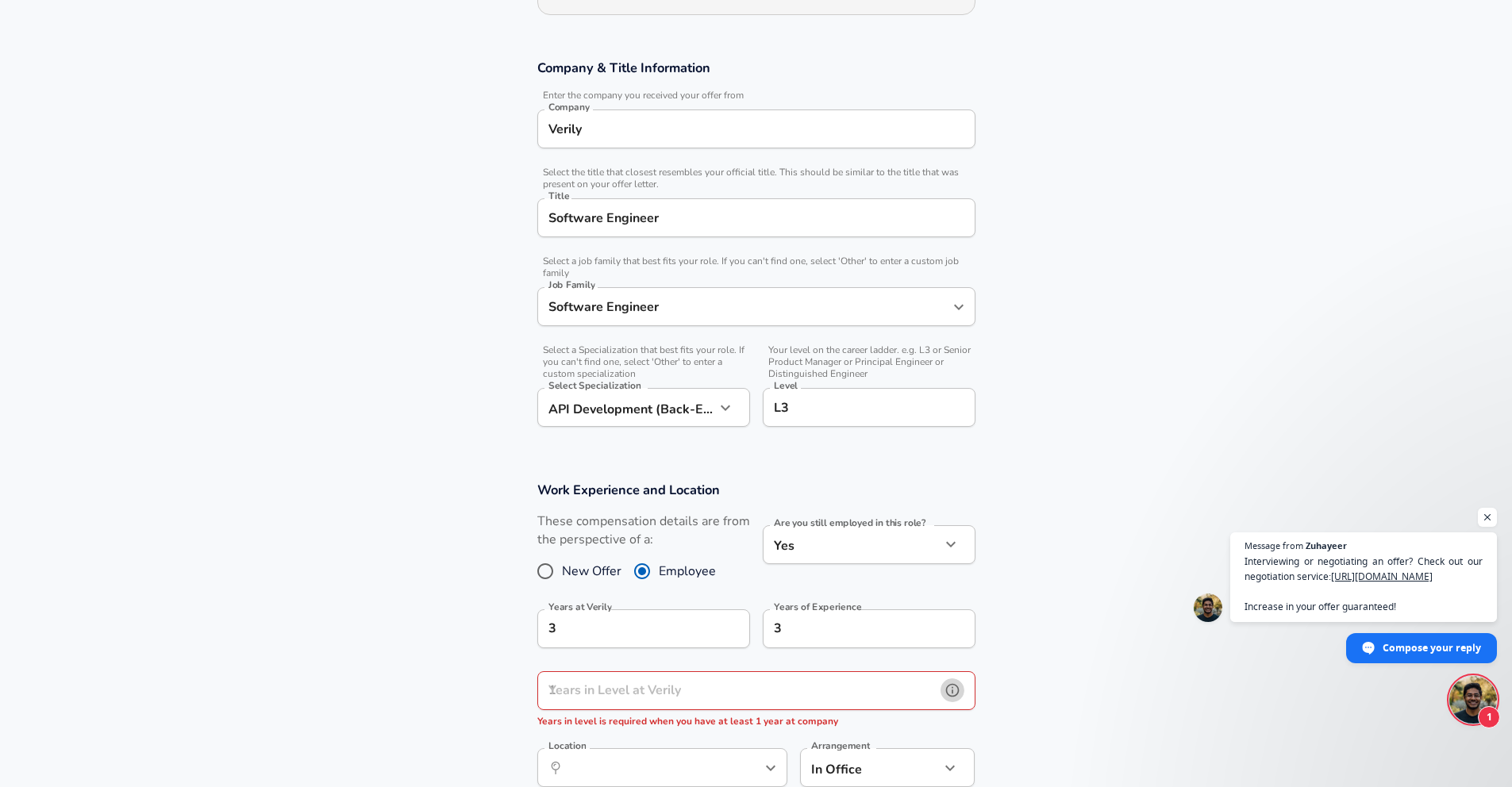
click at [951, 688] on icon "help" at bounding box center [952, 690] width 16 height 16
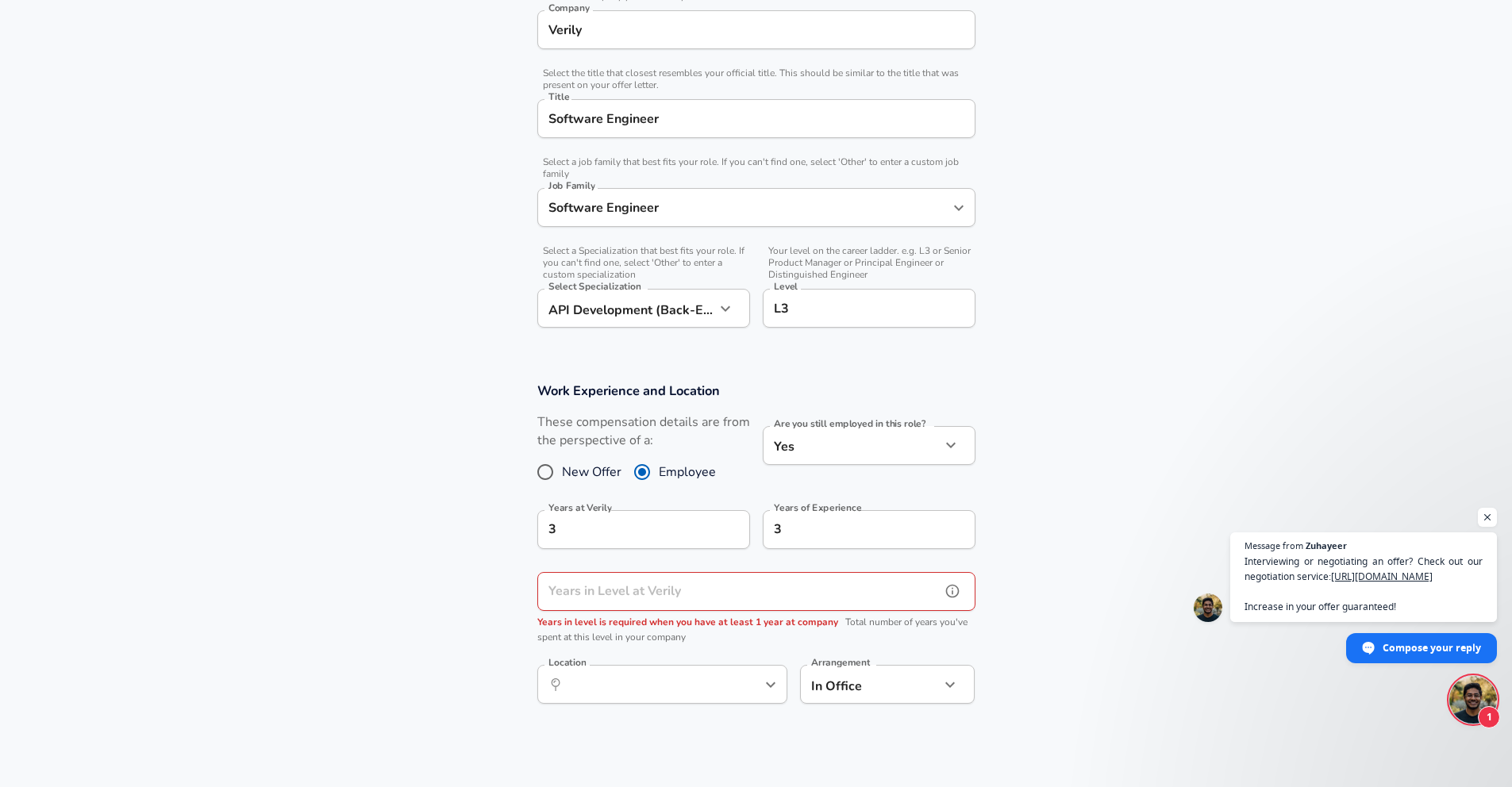
scroll to position [342, 0]
click at [870, 595] on input "Years in Level at Verily" at bounding box center [739, 591] width 403 height 39
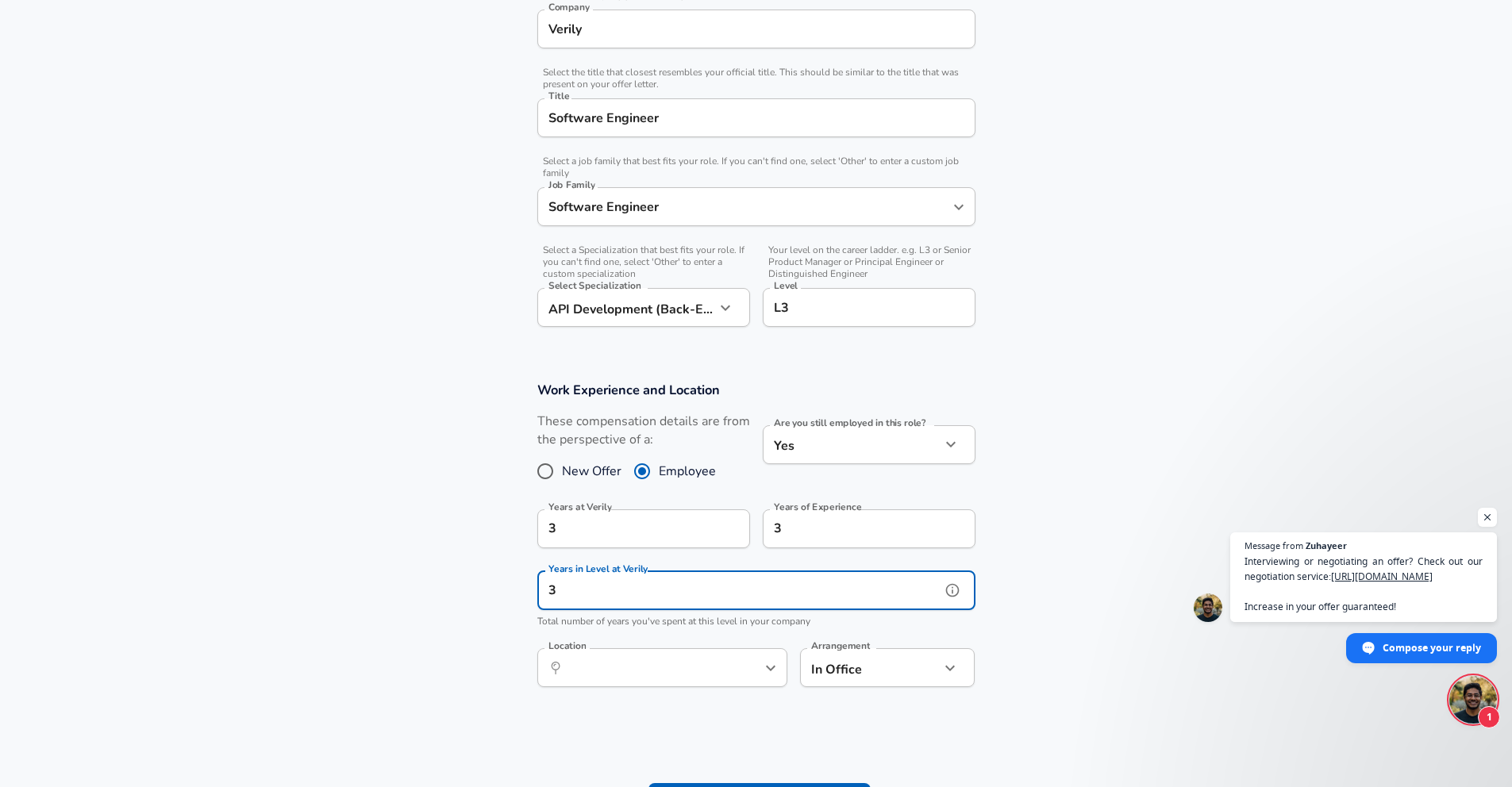
click at [744, 668] on icon "help" at bounding box center [744, 669] width 14 height 14
type input "3"
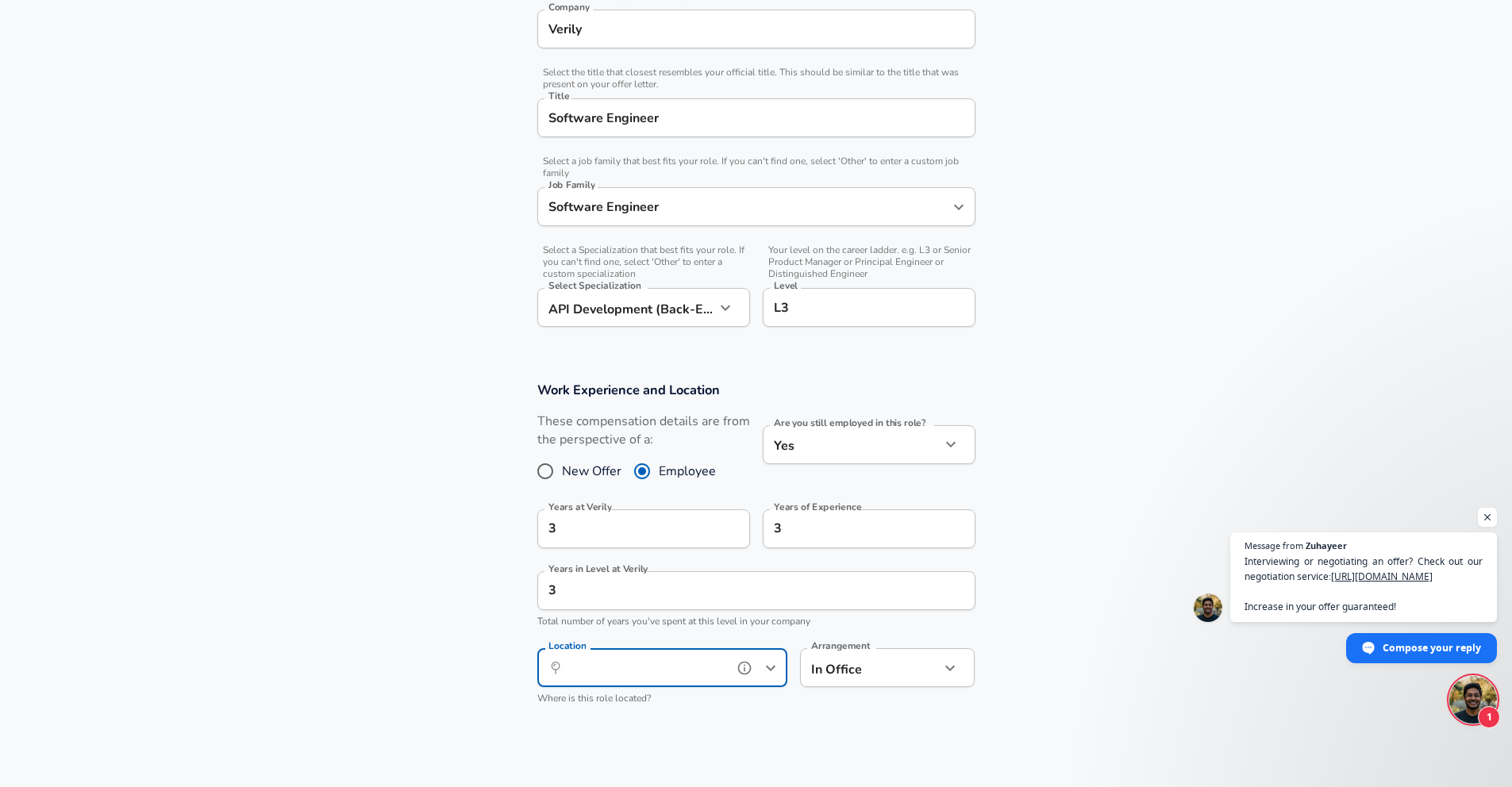
click at [654, 658] on input "Location" at bounding box center [645, 668] width 163 height 25
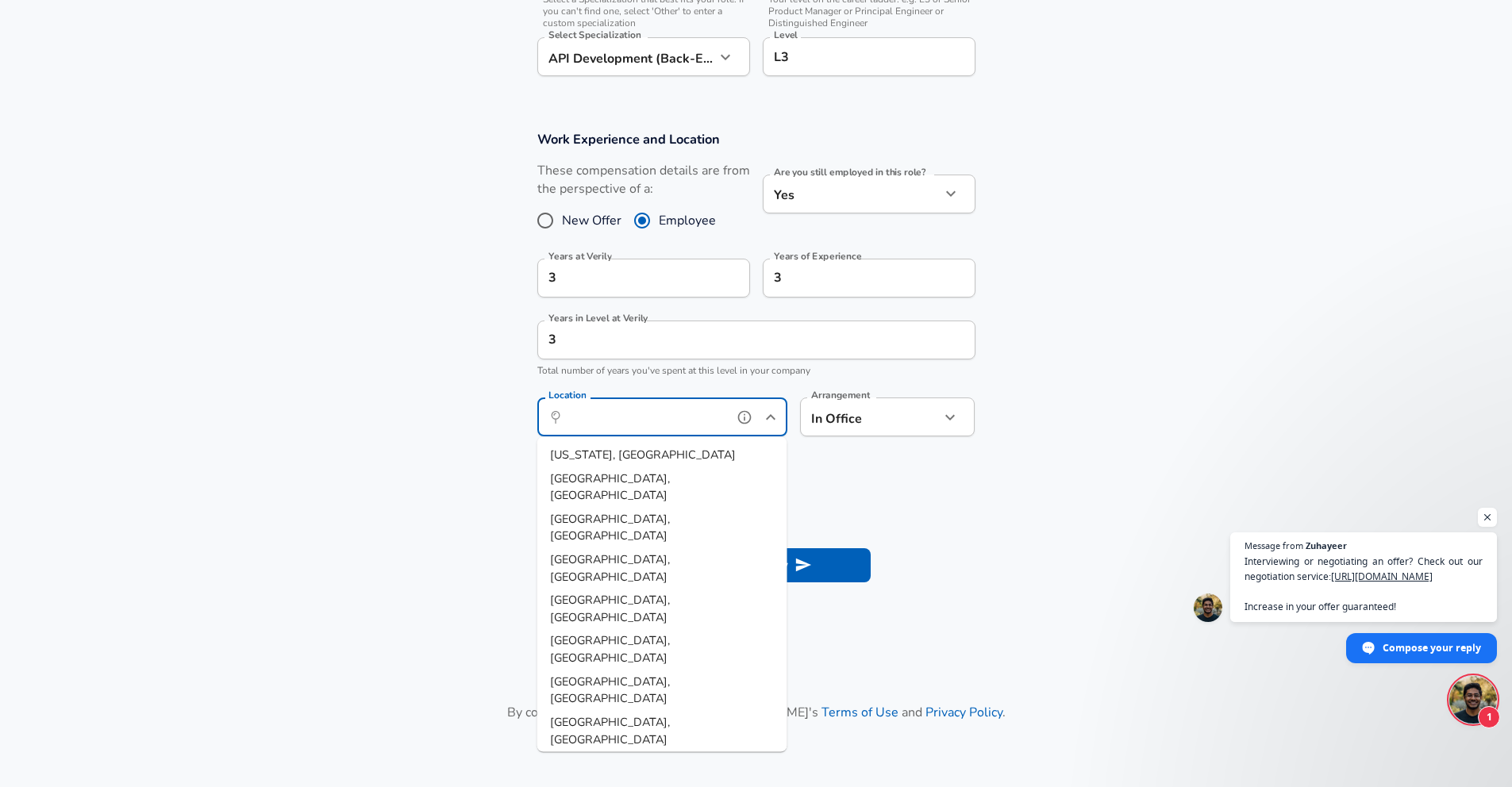
scroll to position [608, 0]
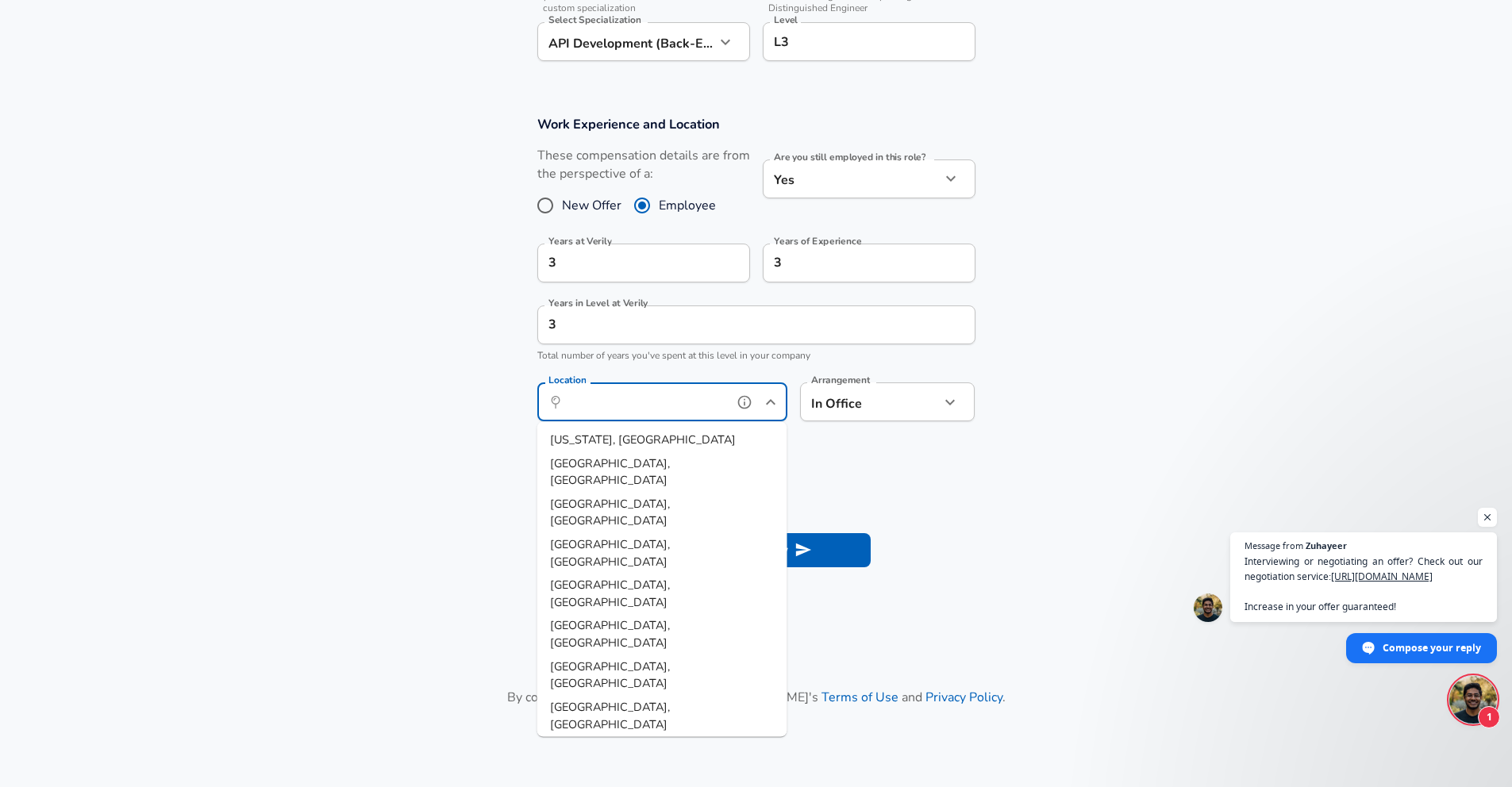
click at [593, 740] on span "[GEOGRAPHIC_DATA], [GEOGRAPHIC_DATA]" at bounding box center [610, 756] width 120 height 33
type input "[GEOGRAPHIC_DATA], [GEOGRAPHIC_DATA]"
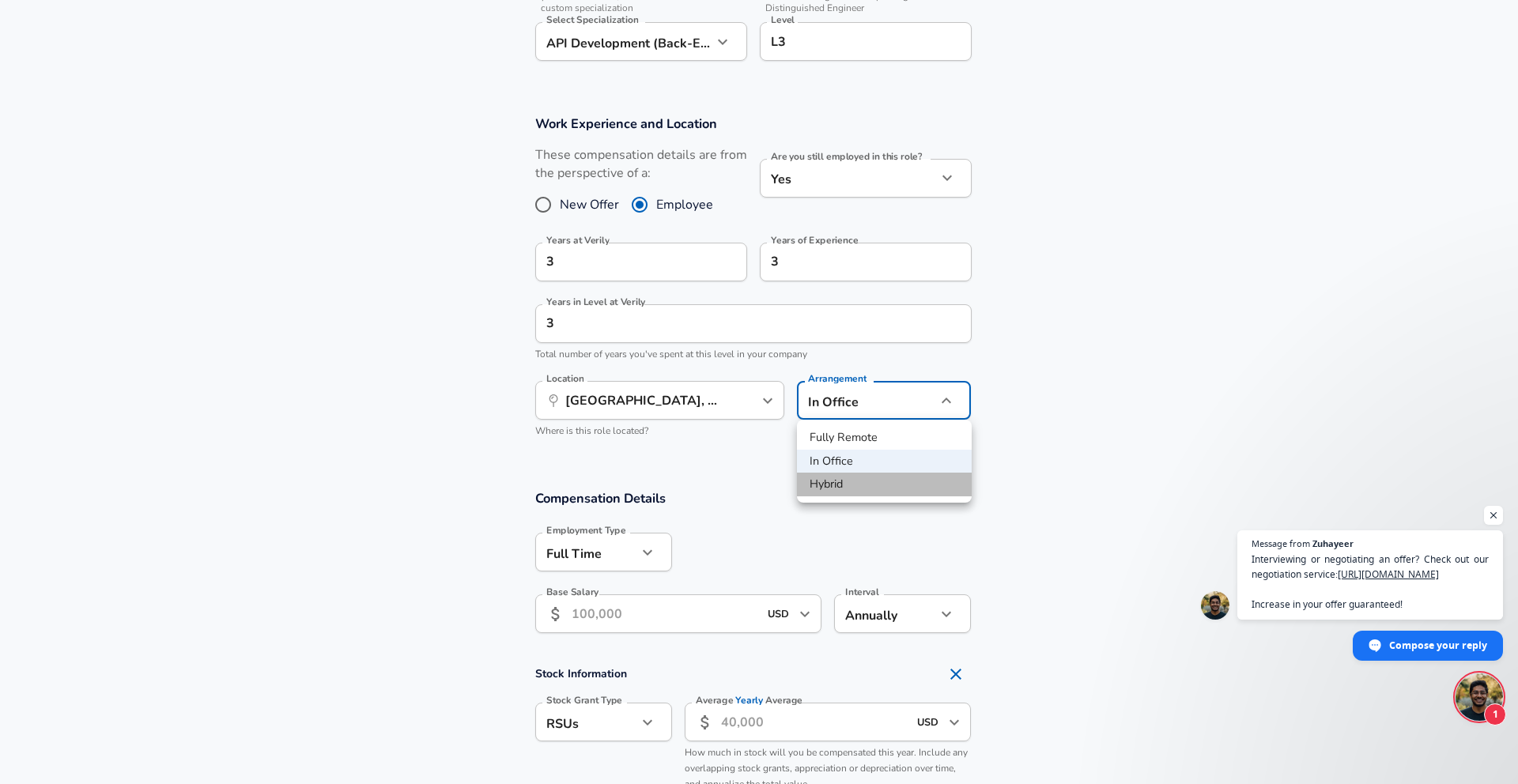
click at [864, 494] on li "Hybrid" at bounding box center [884, 485] width 175 height 24
type input "hybrid"
click at [746, 524] on div at bounding box center [822, 551] width 300 height 61
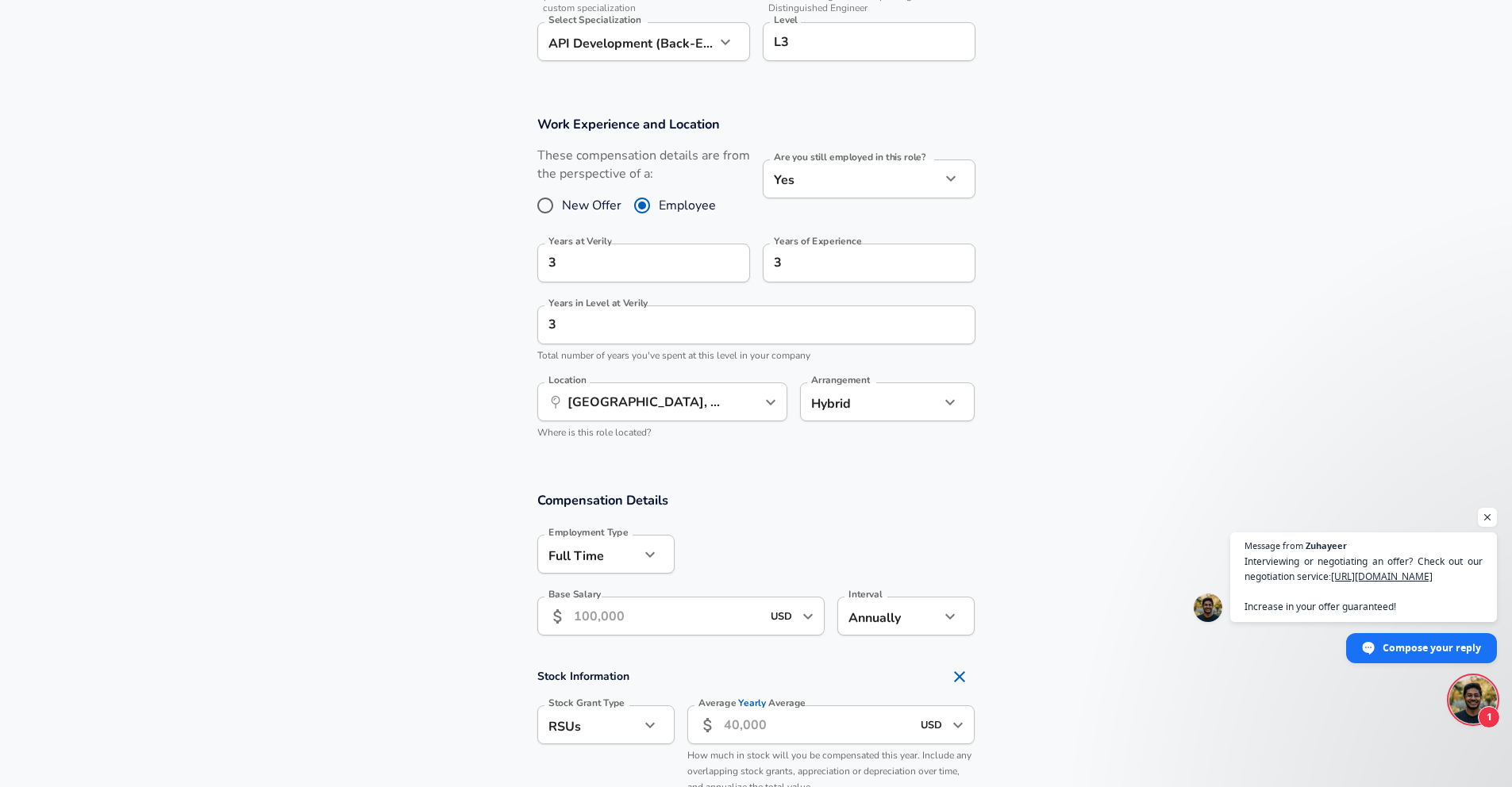
click at [676, 613] on input "Base Salary" at bounding box center [667, 616] width 188 height 39
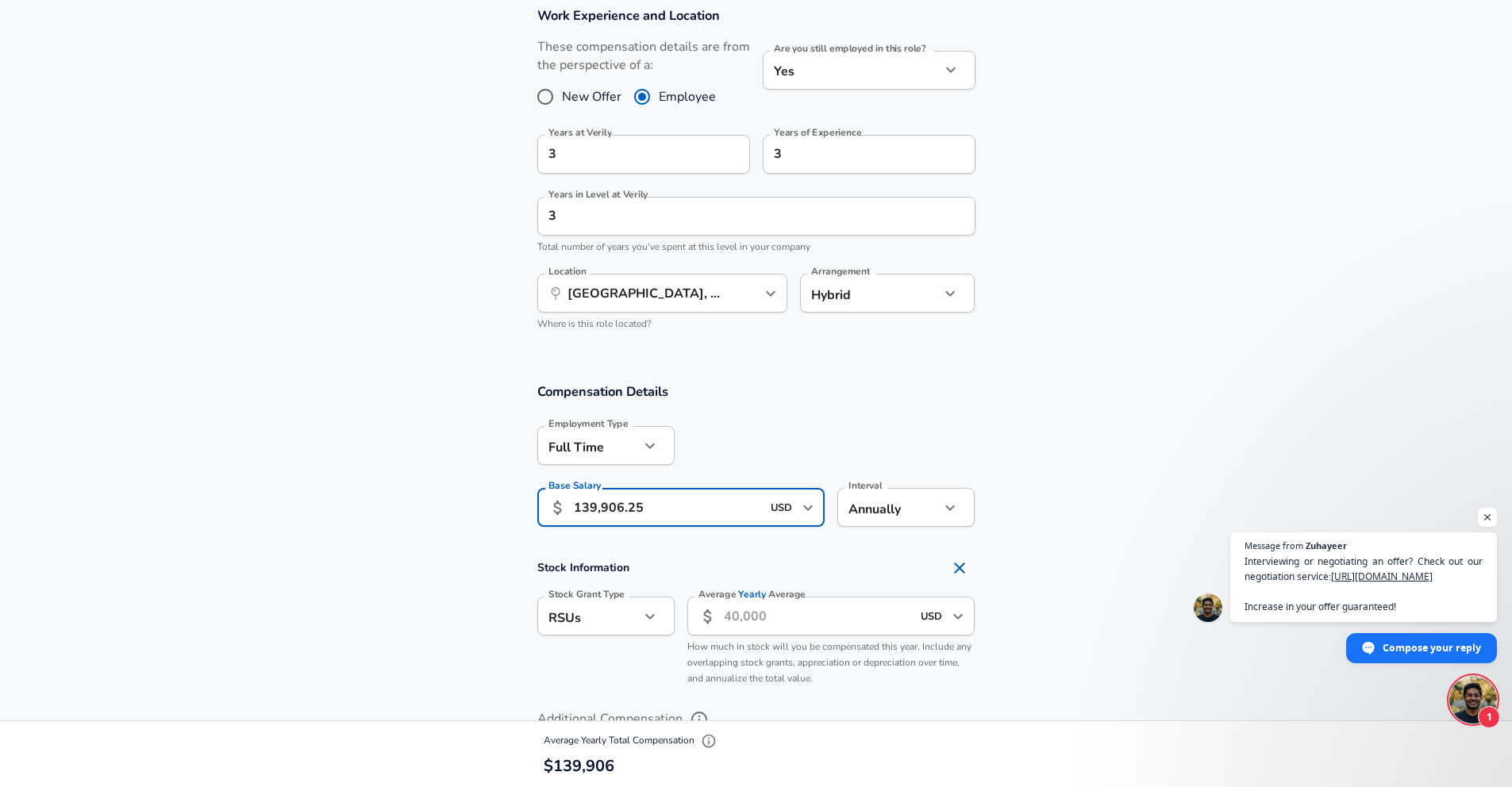
scroll to position [730, 0]
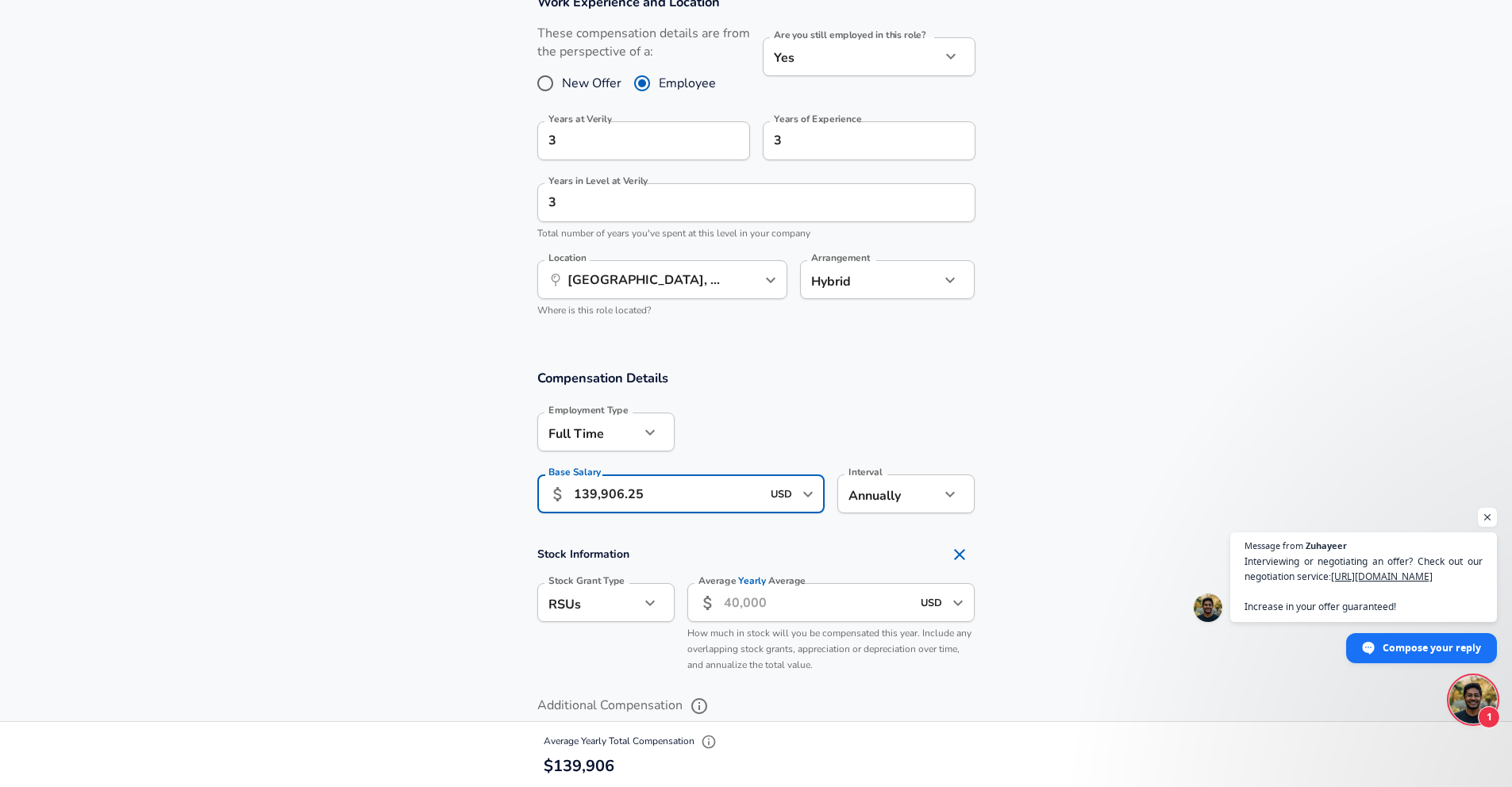
type input "139,906.25"
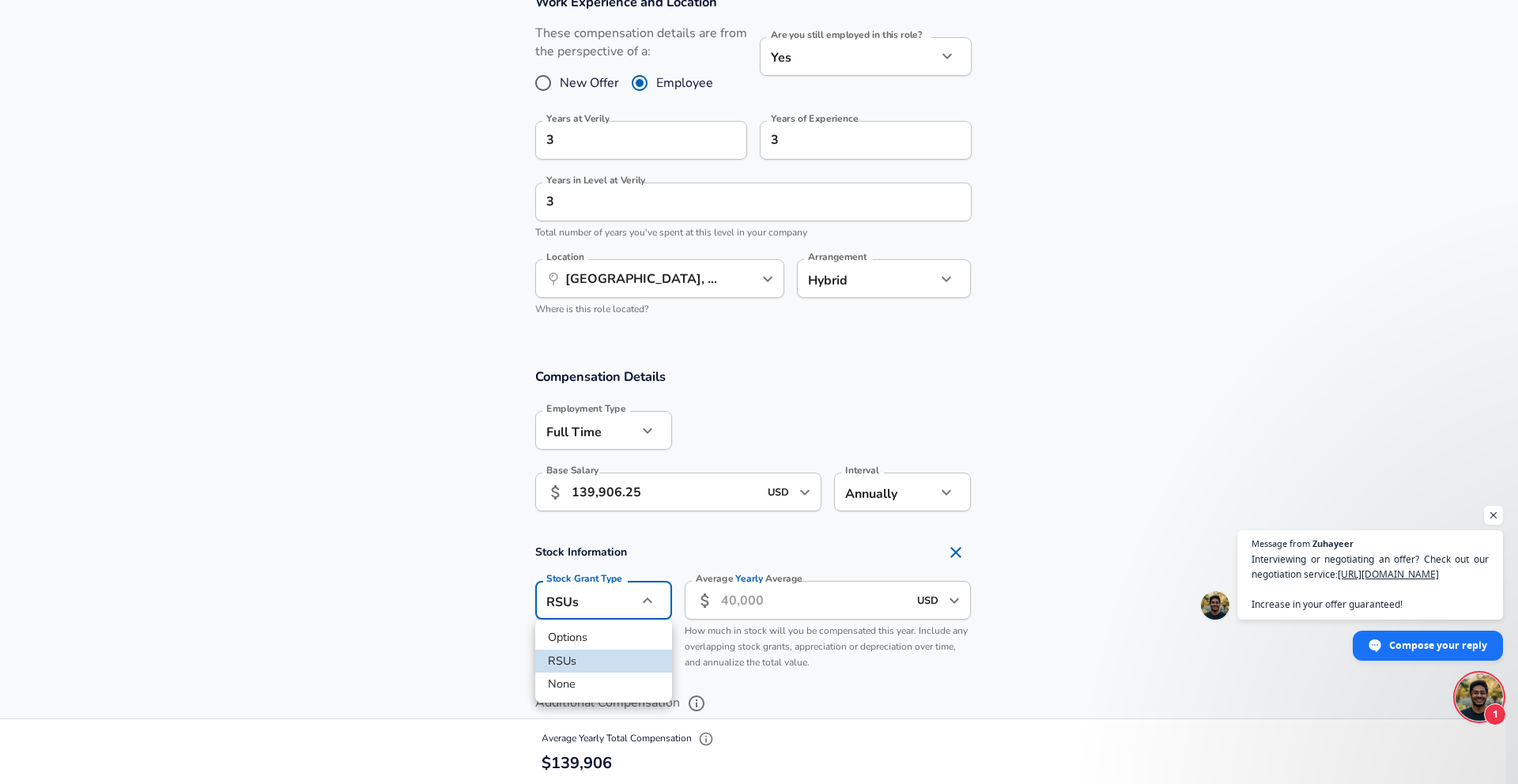
click at [581, 687] on li "None" at bounding box center [604, 685] width 137 height 24
type input "none"
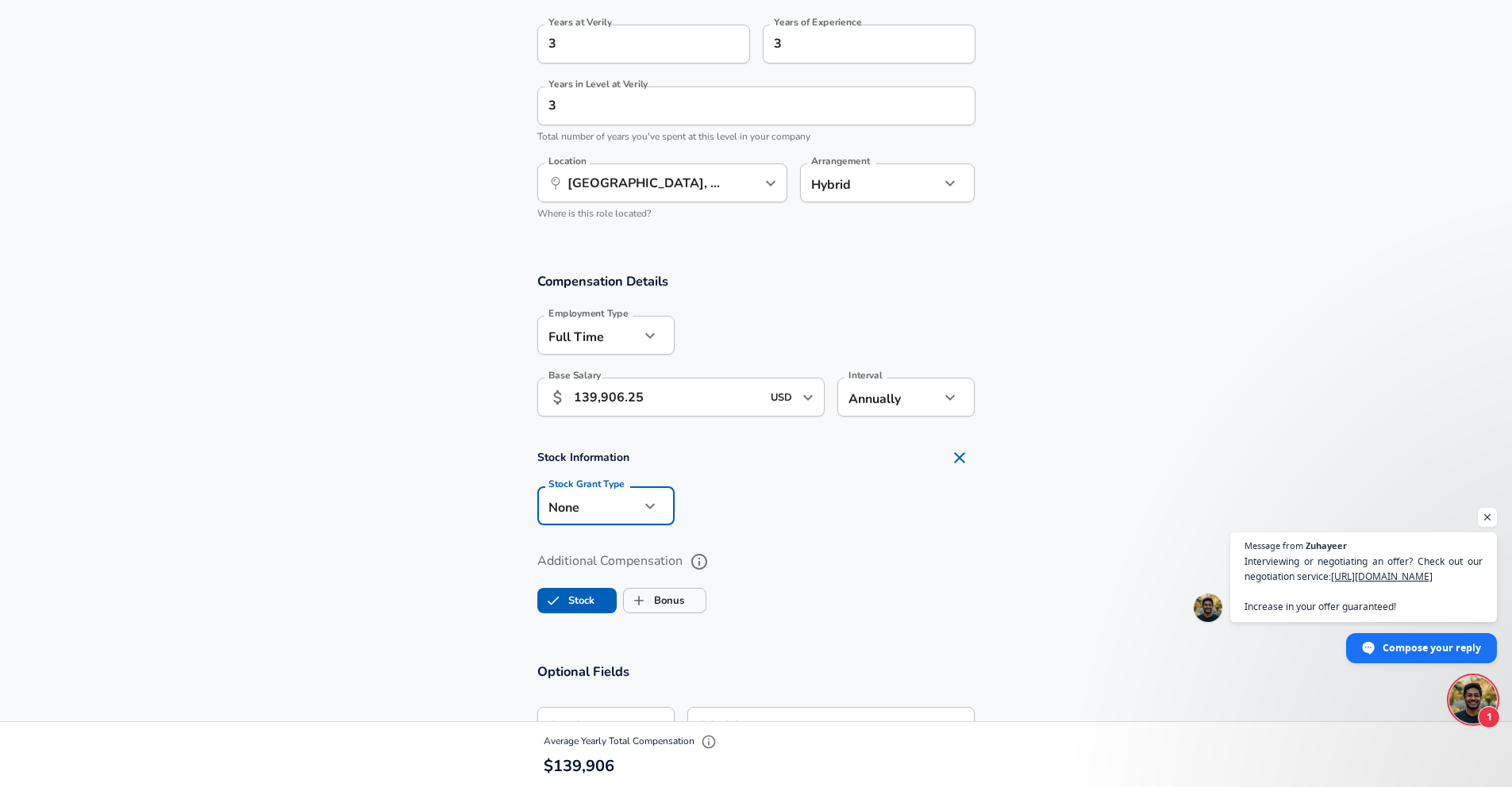
scroll to position [830, 0]
click at [670, 595] on label "Bonus" at bounding box center [654, 598] width 60 height 30
checkbox input "true"
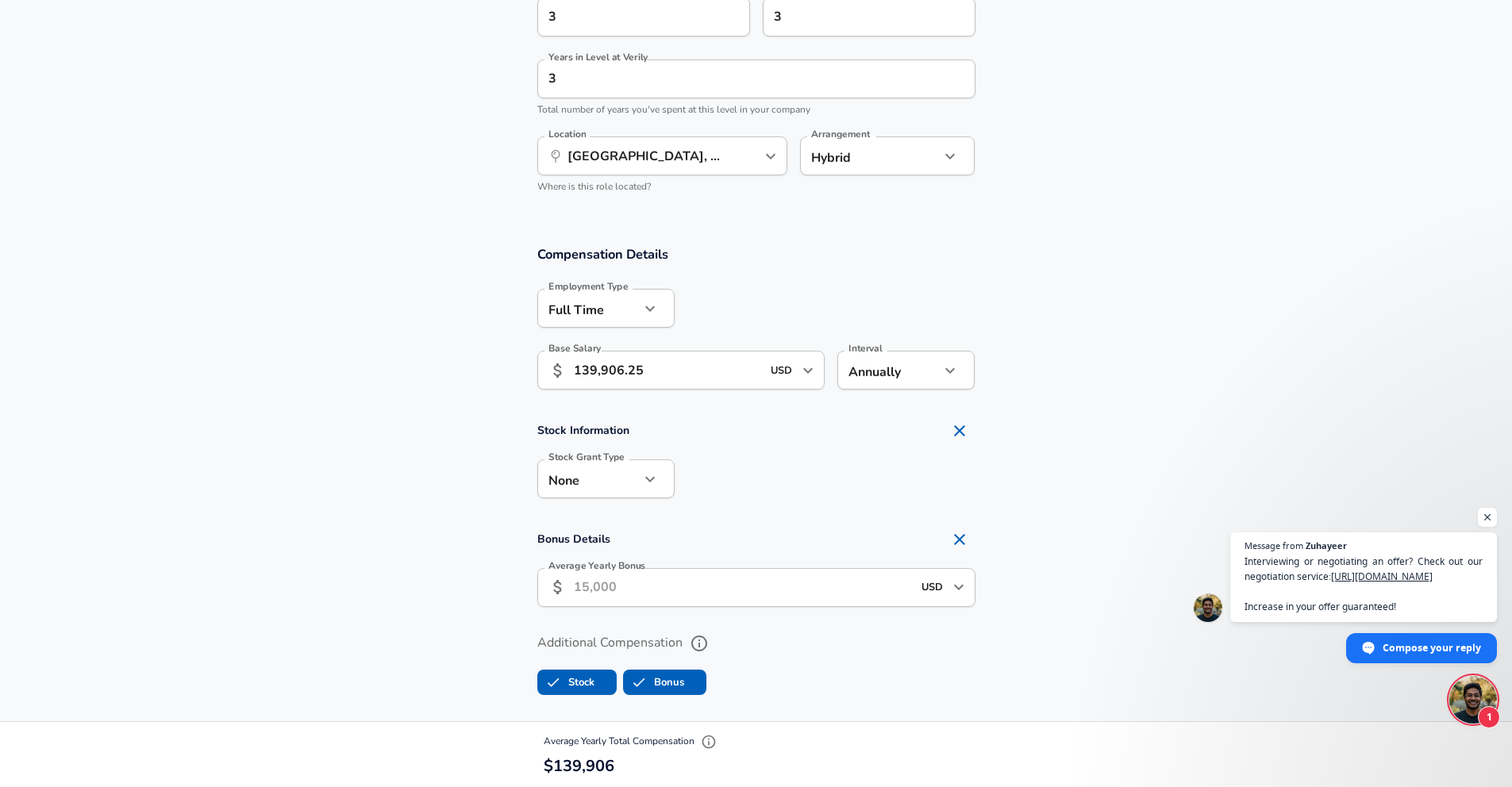
scroll to position [862, 0]
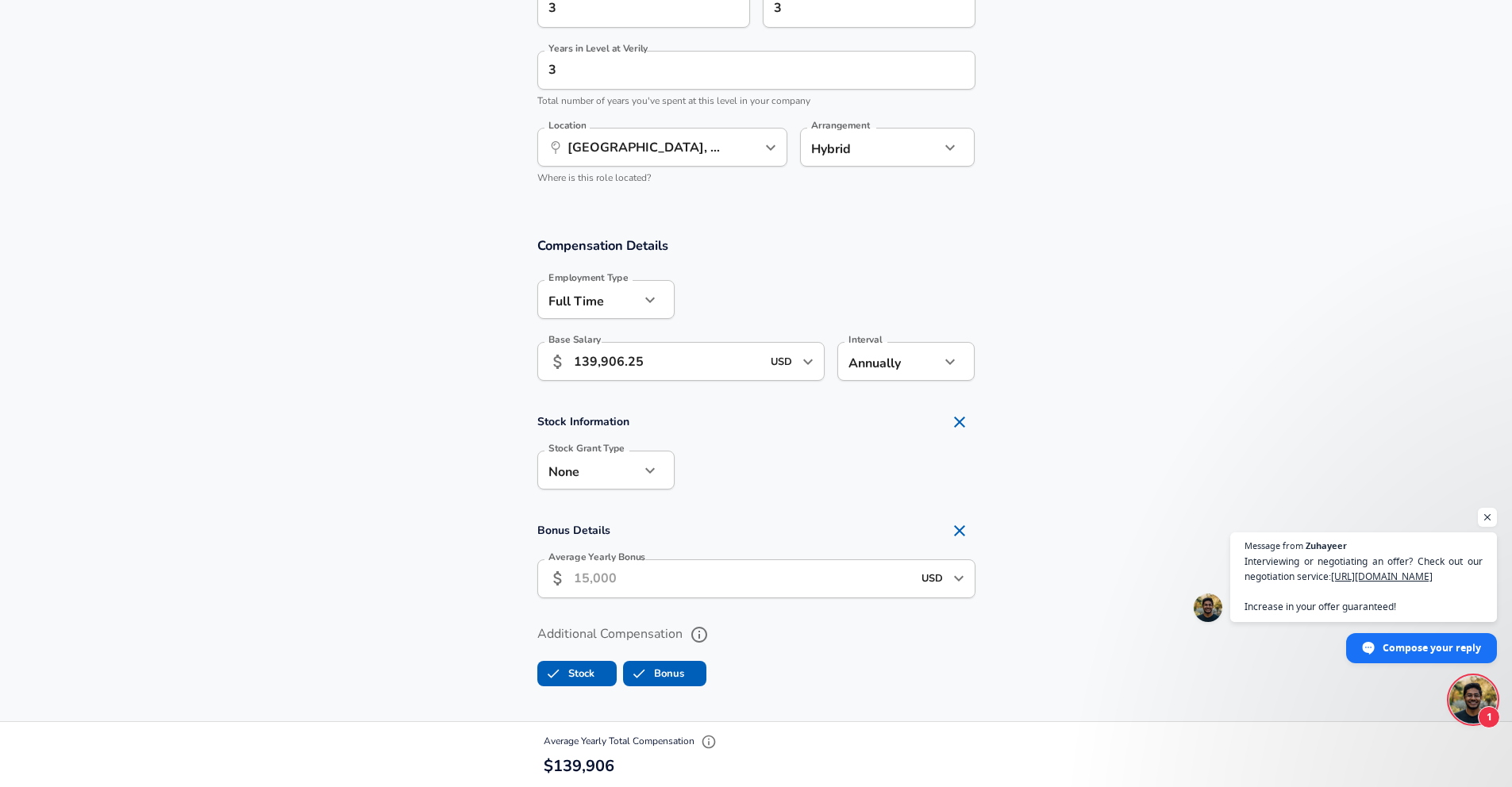
click at [675, 576] on input "Average Yearly Bonus" at bounding box center [742, 579] width 338 height 39
click at [949, 580] on icon "Open" at bounding box center [958, 579] width 19 height 19
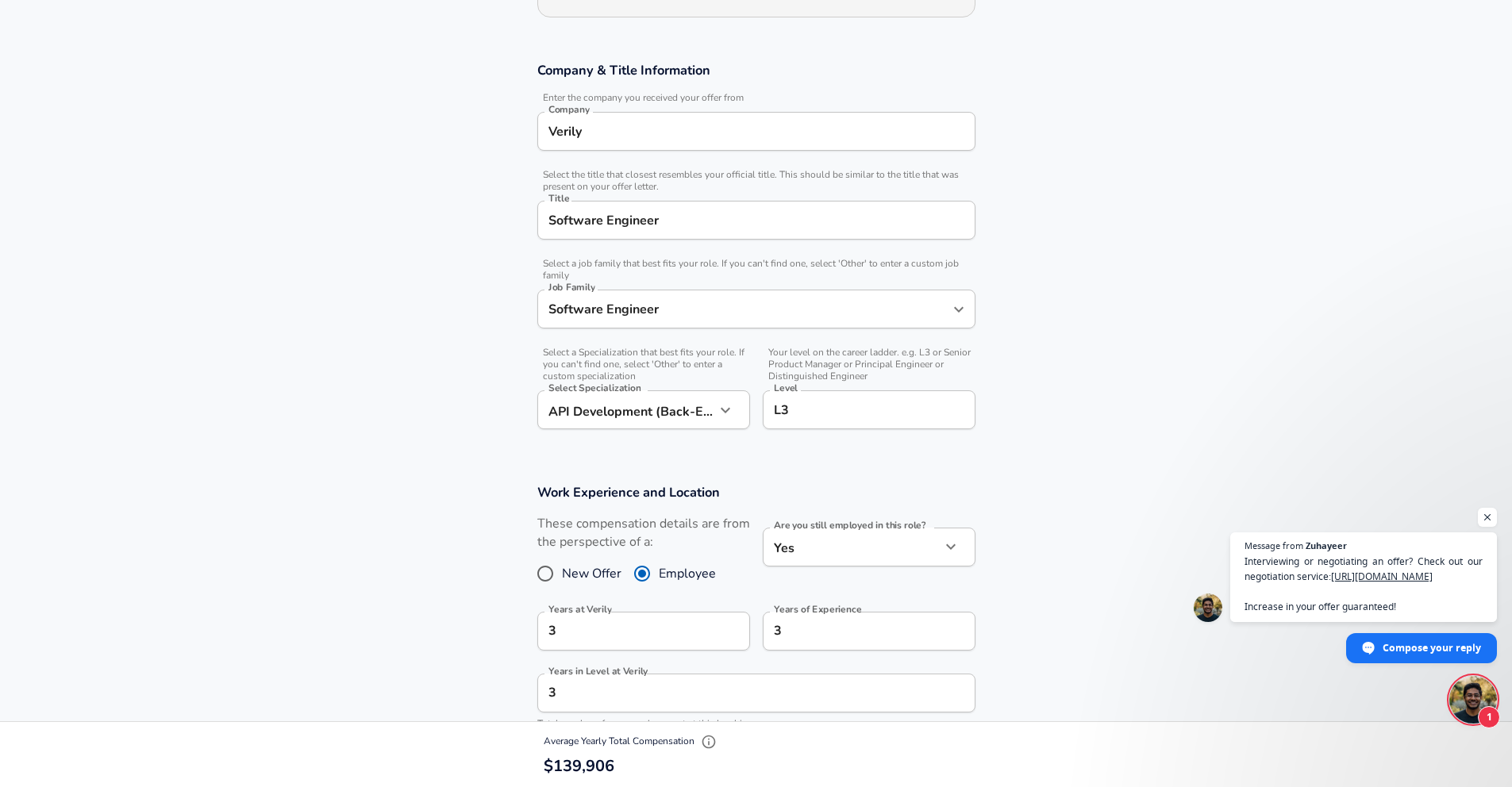
scroll to position [0, 0]
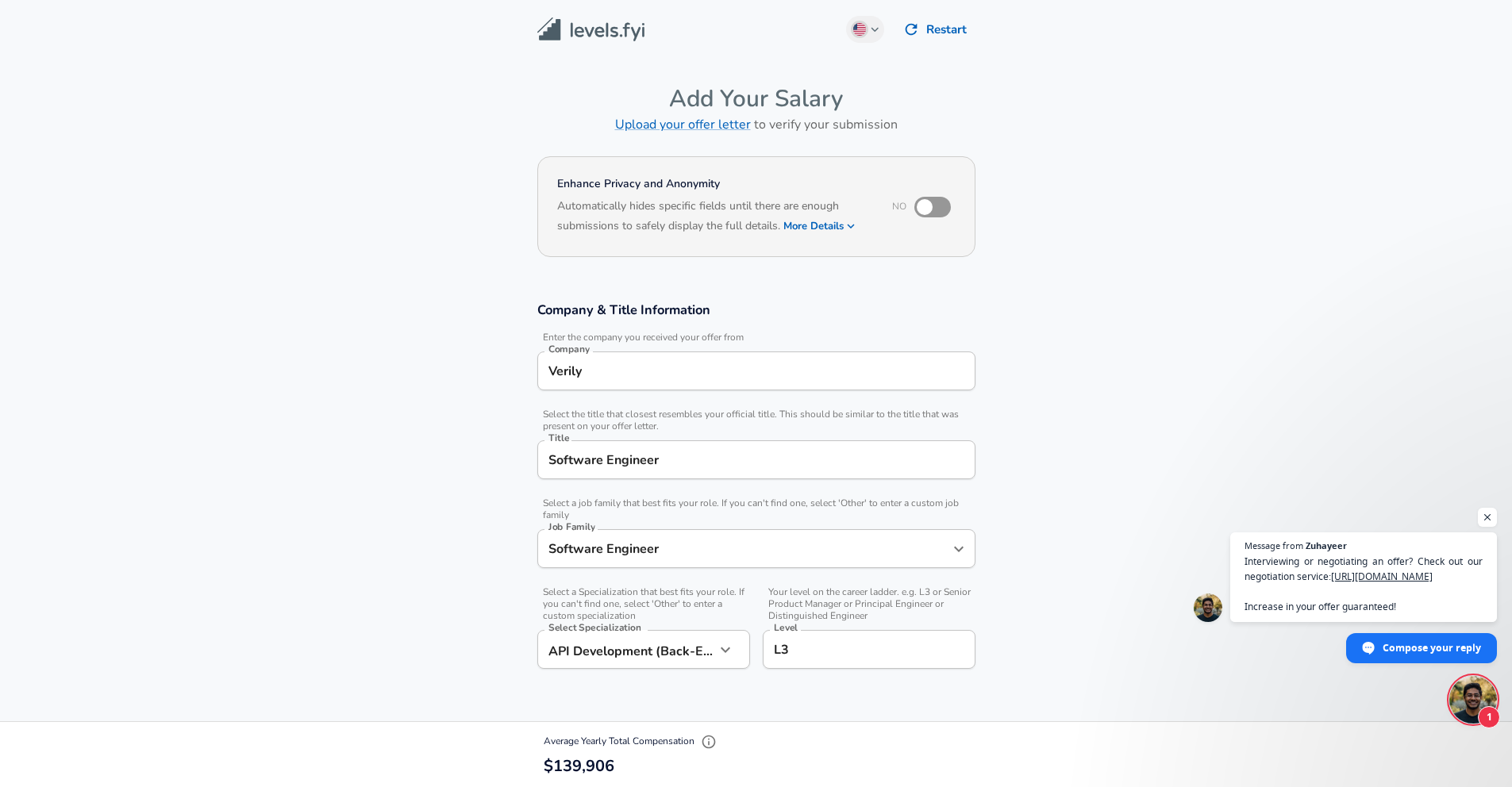
click at [888, 629] on div "Level L3 Level" at bounding box center [869, 648] width 213 height 62
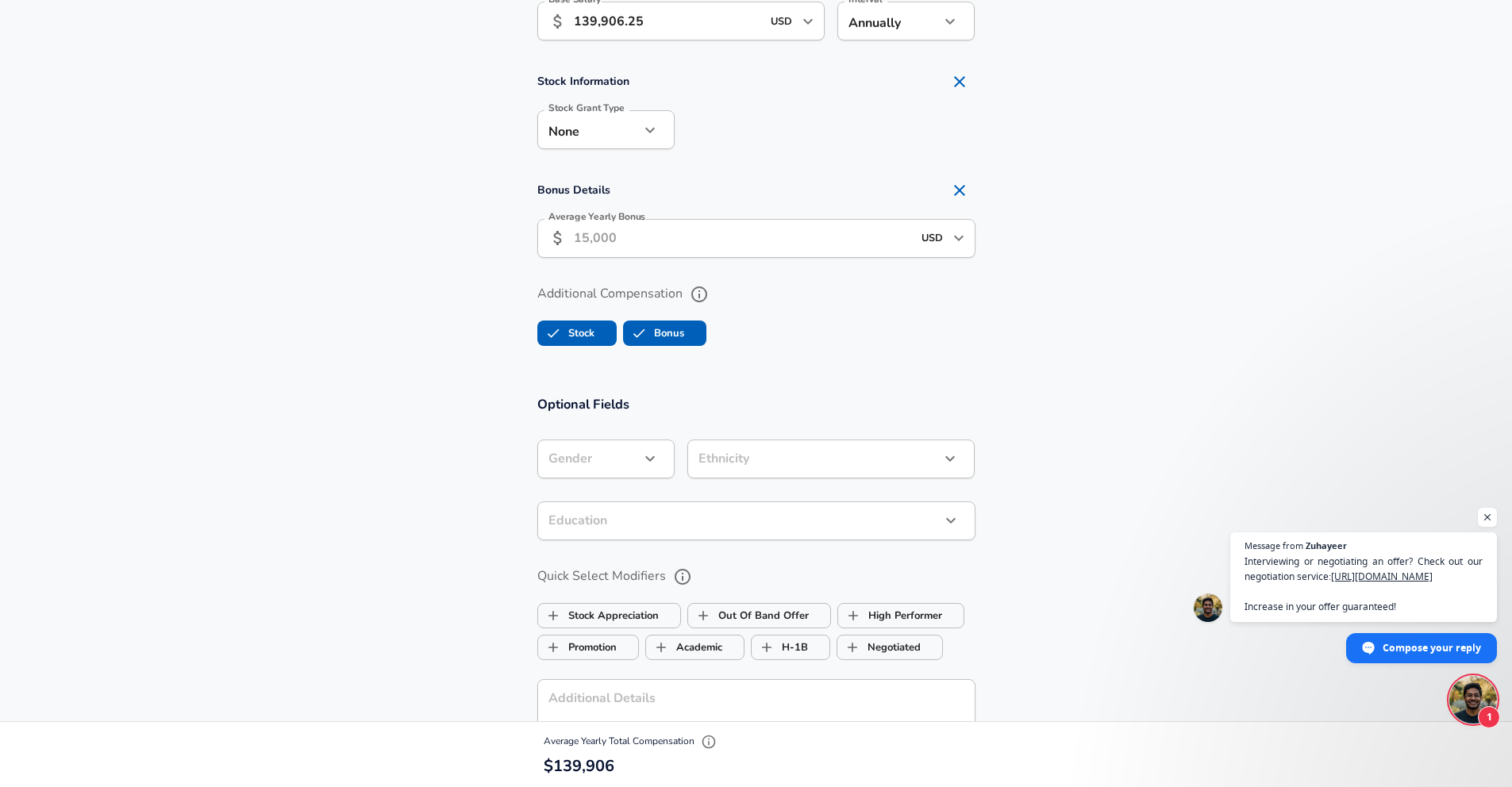
scroll to position [1078, 0]
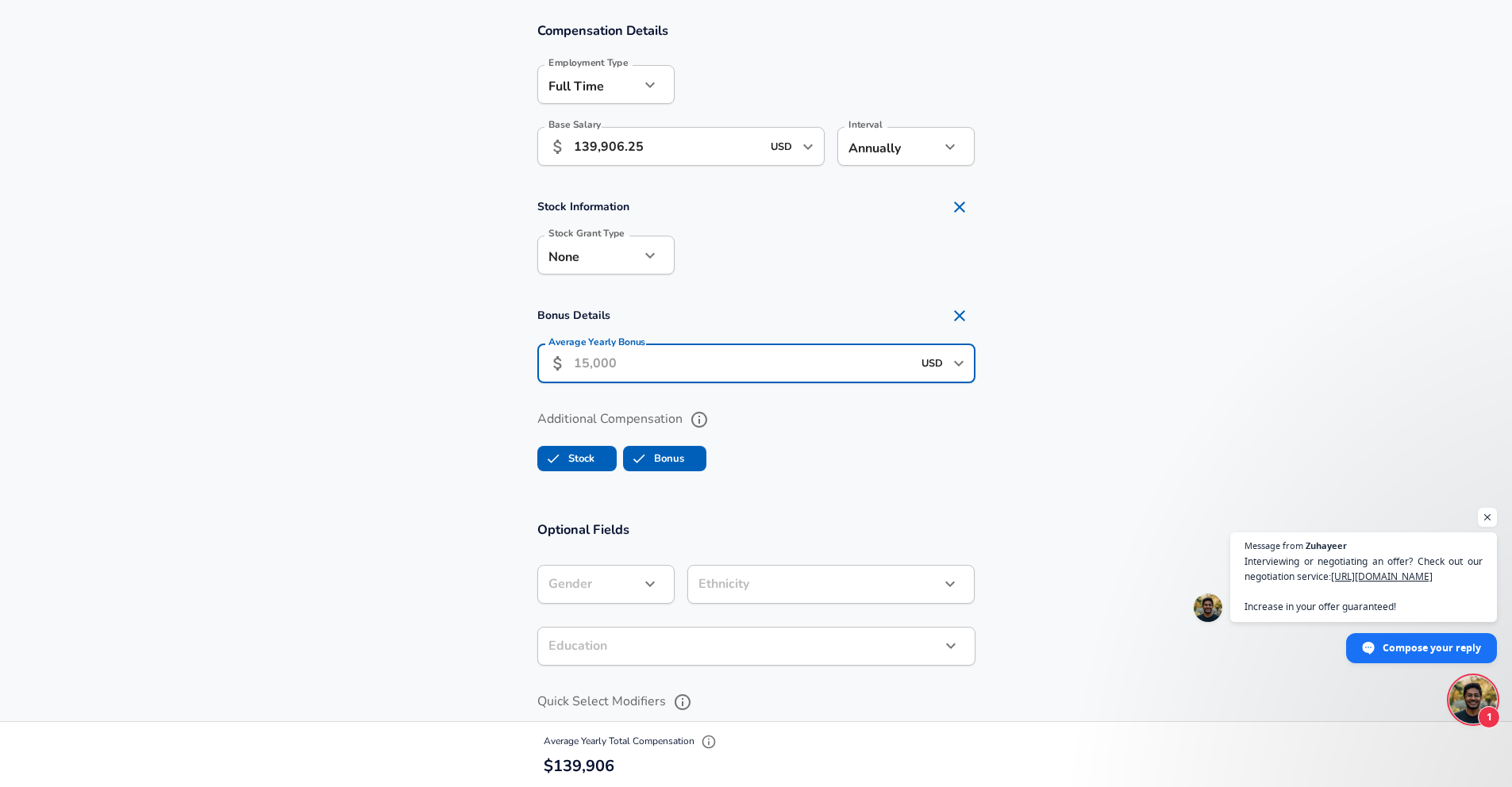
click at [705, 369] on input "Average Yearly Bonus" at bounding box center [742, 363] width 338 height 39
type input "20,986"
click at [223, 365] on section "Bonus Details Average Yearly Bonus ​ 20,986 USD ​ Average Yearly Bonus" at bounding box center [756, 346] width 1512 height 93
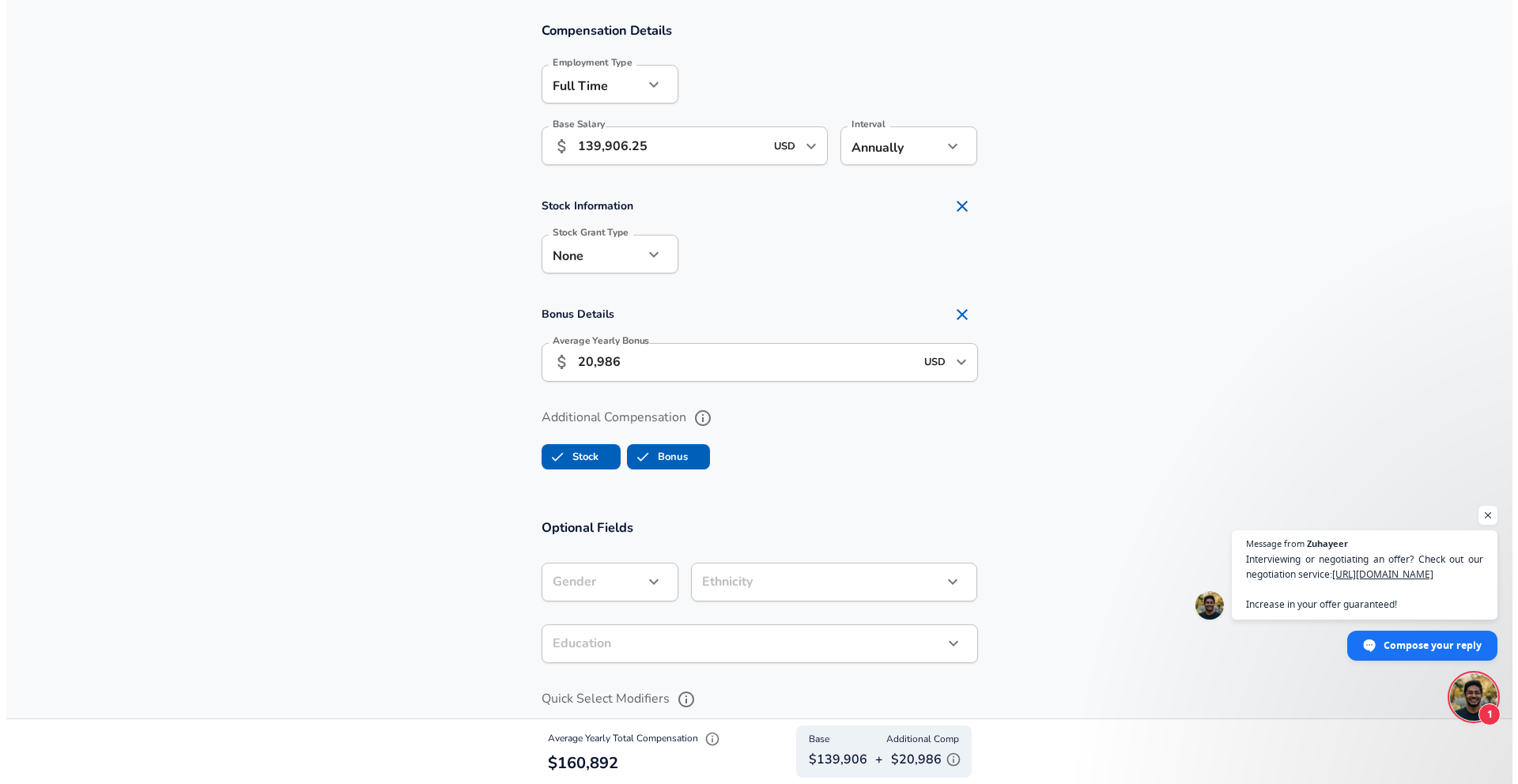
scroll to position [1411, 0]
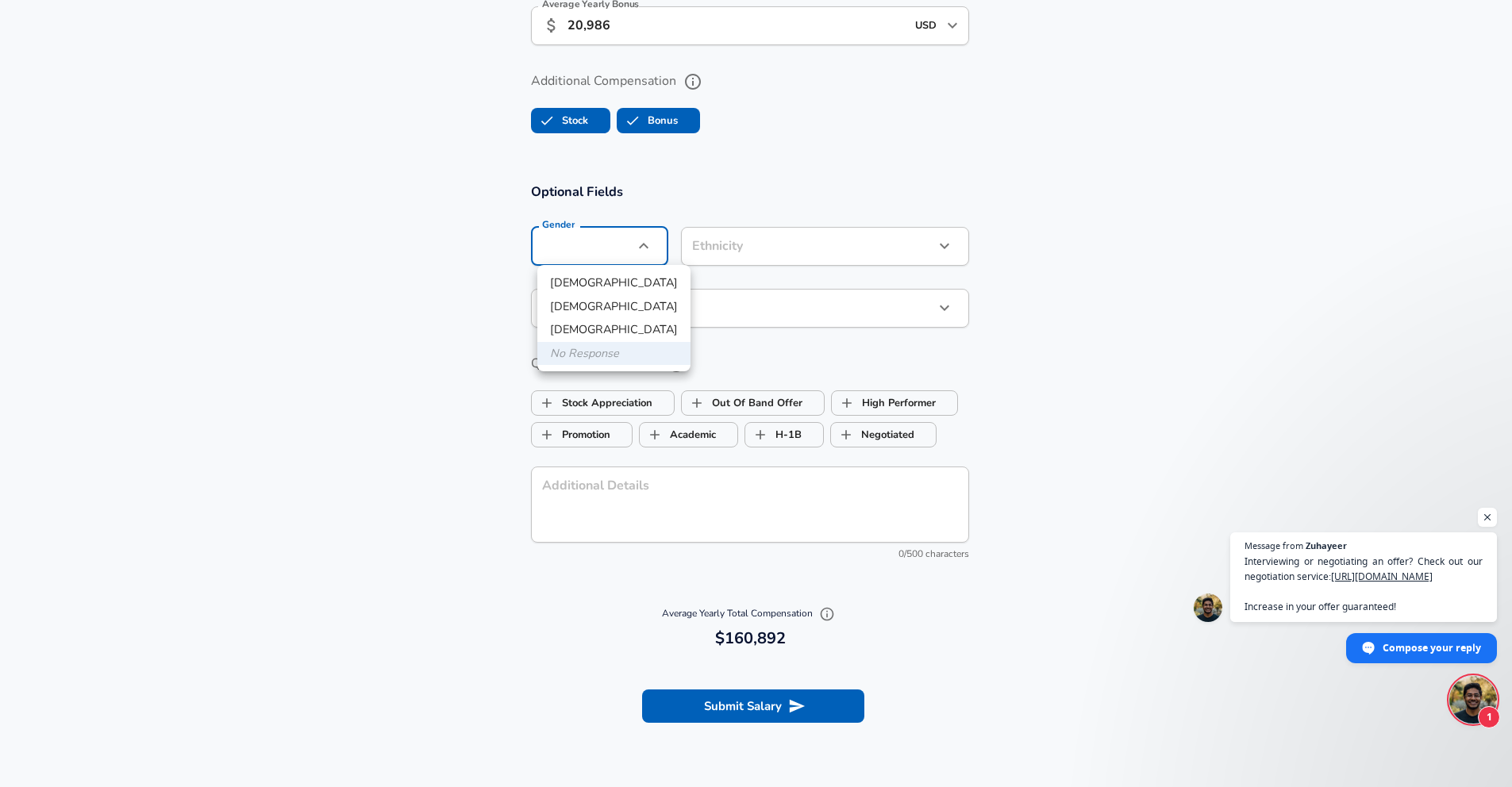
click at [592, 281] on li "[DEMOGRAPHIC_DATA]" at bounding box center [614, 284] width 153 height 24
type input "[DEMOGRAPHIC_DATA]"
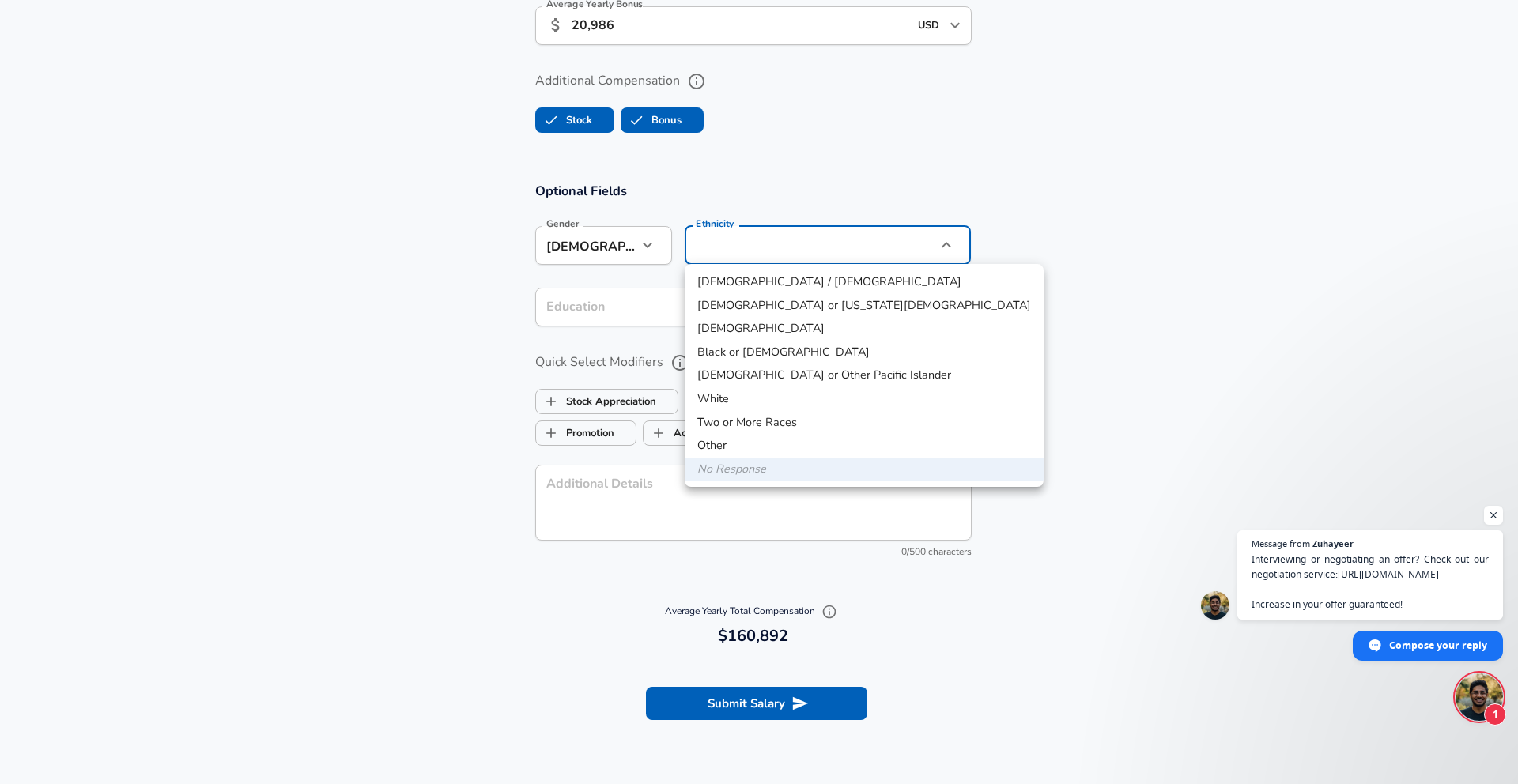
click at [760, 328] on li "[DEMOGRAPHIC_DATA]" at bounding box center [864, 329] width 359 height 24
type input "[DEMOGRAPHIC_DATA]"
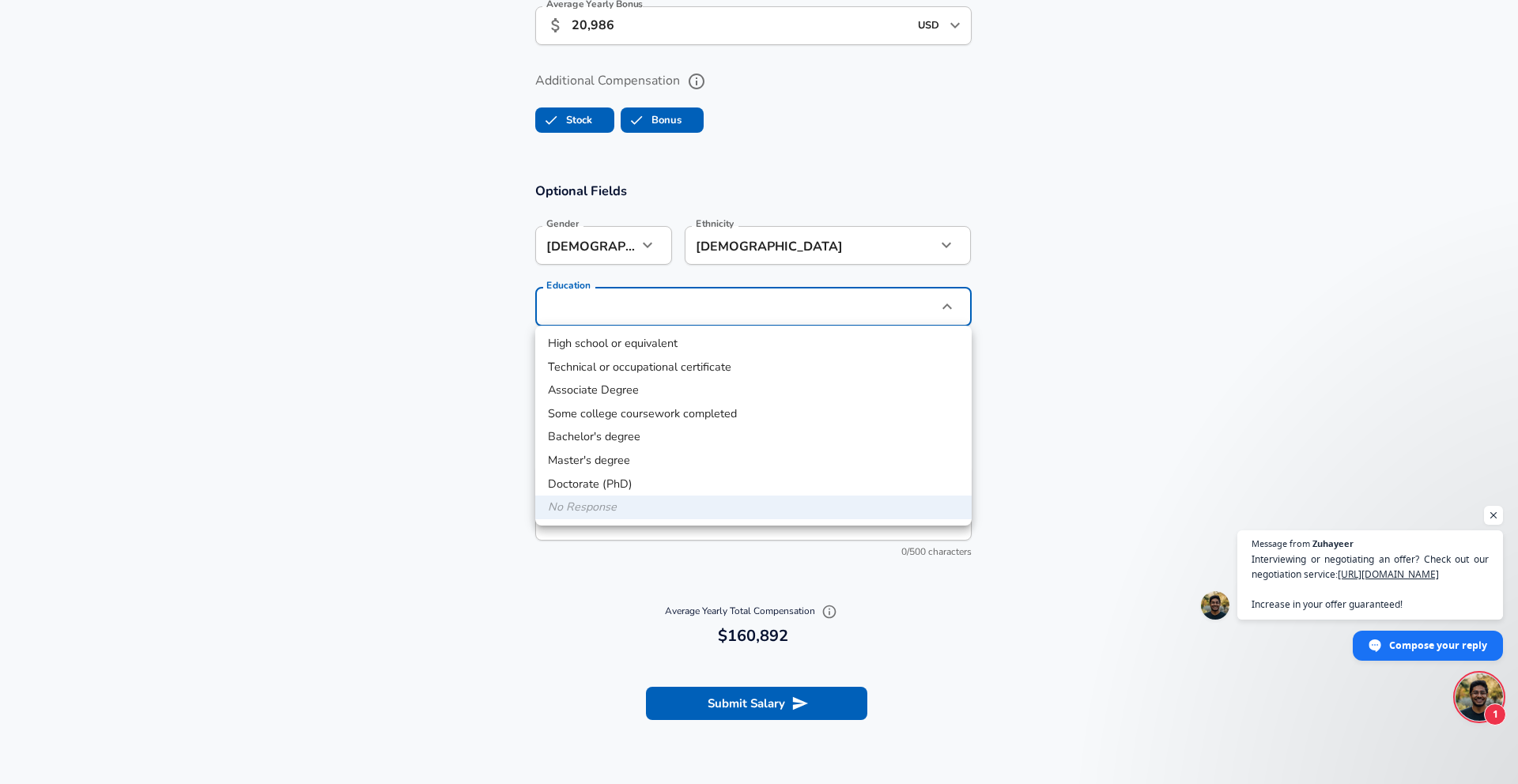
click at [632, 454] on li "Master's degree" at bounding box center [753, 461] width 437 height 24
type input "Masters degree"
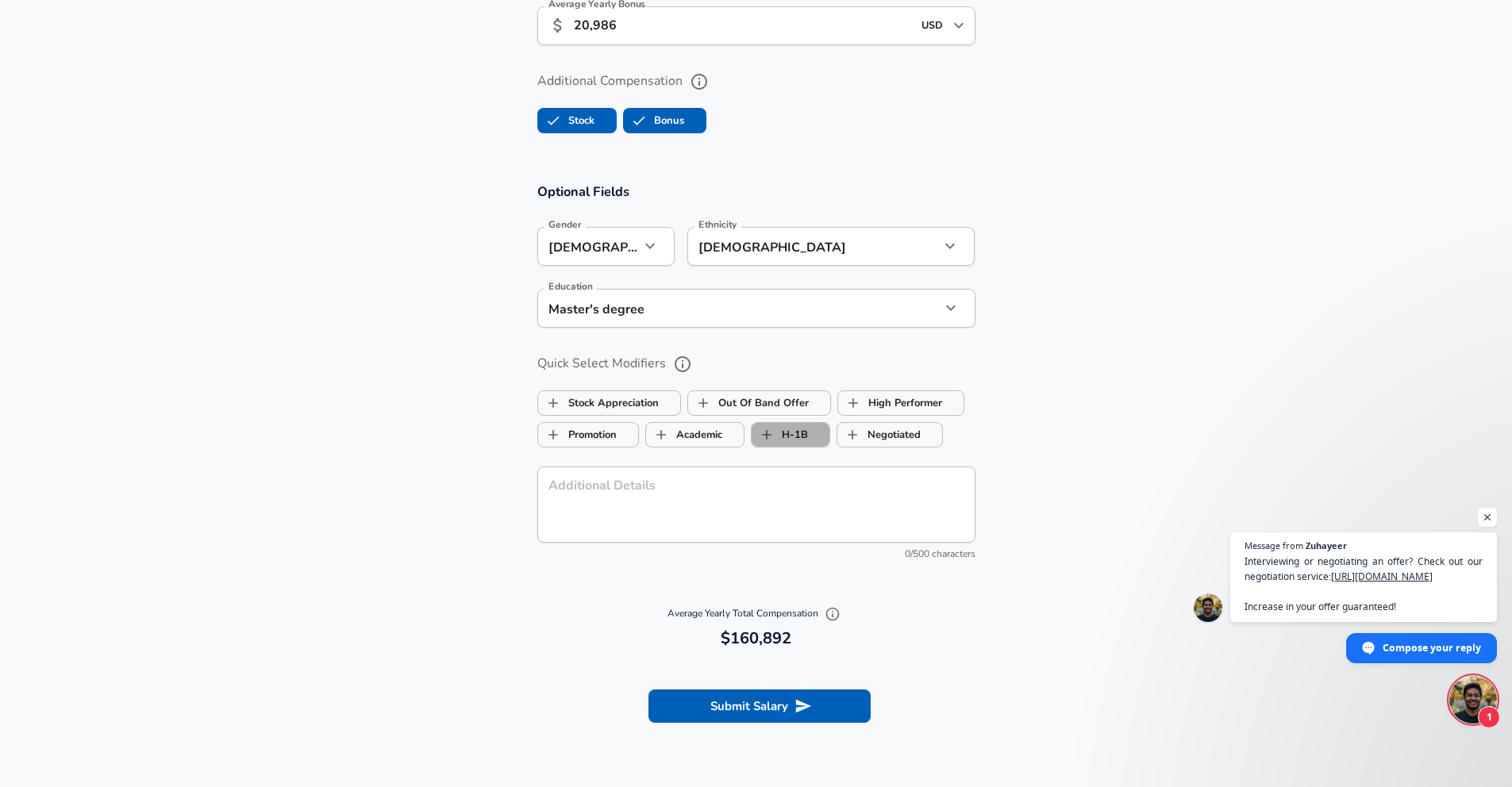
click at [803, 433] on label "H-1B" at bounding box center [780, 435] width 57 height 30
checkbox input "true"
click at [740, 708] on button "Submit Salary" at bounding box center [759, 706] width 222 height 33
